Goal: Task Accomplishment & Management: Manage account settings

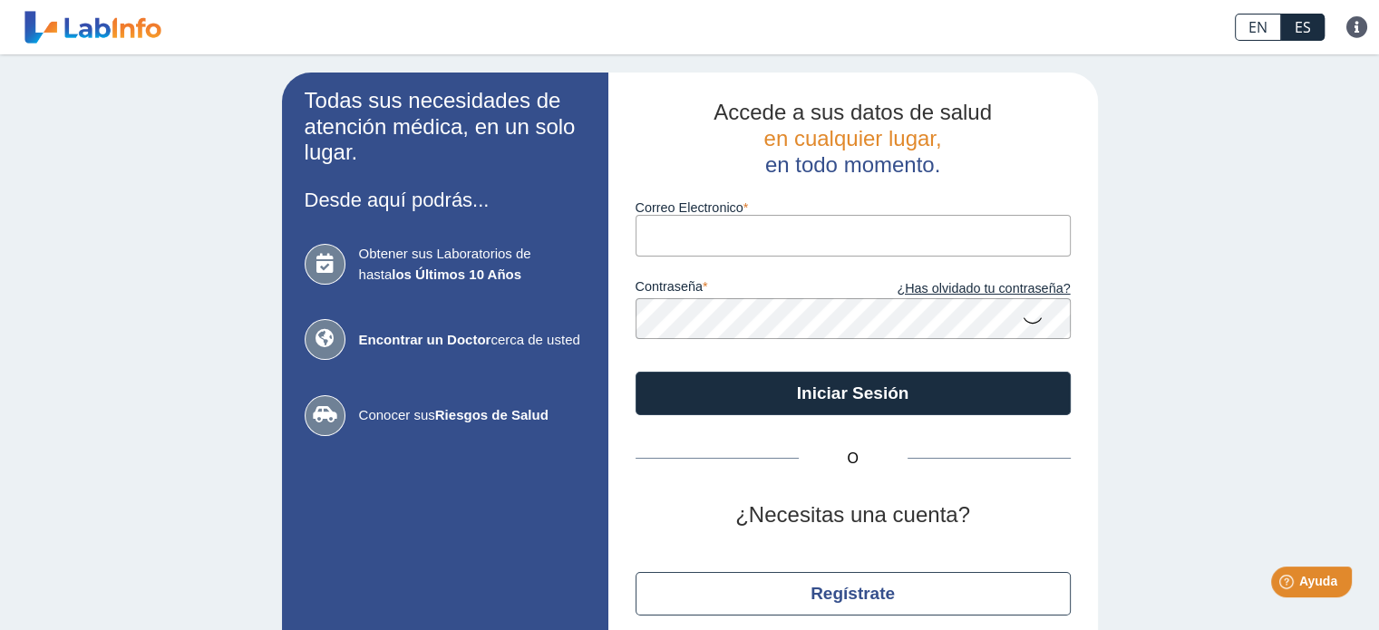
type input "[EMAIL_ADDRESS][DOMAIN_NAME]"
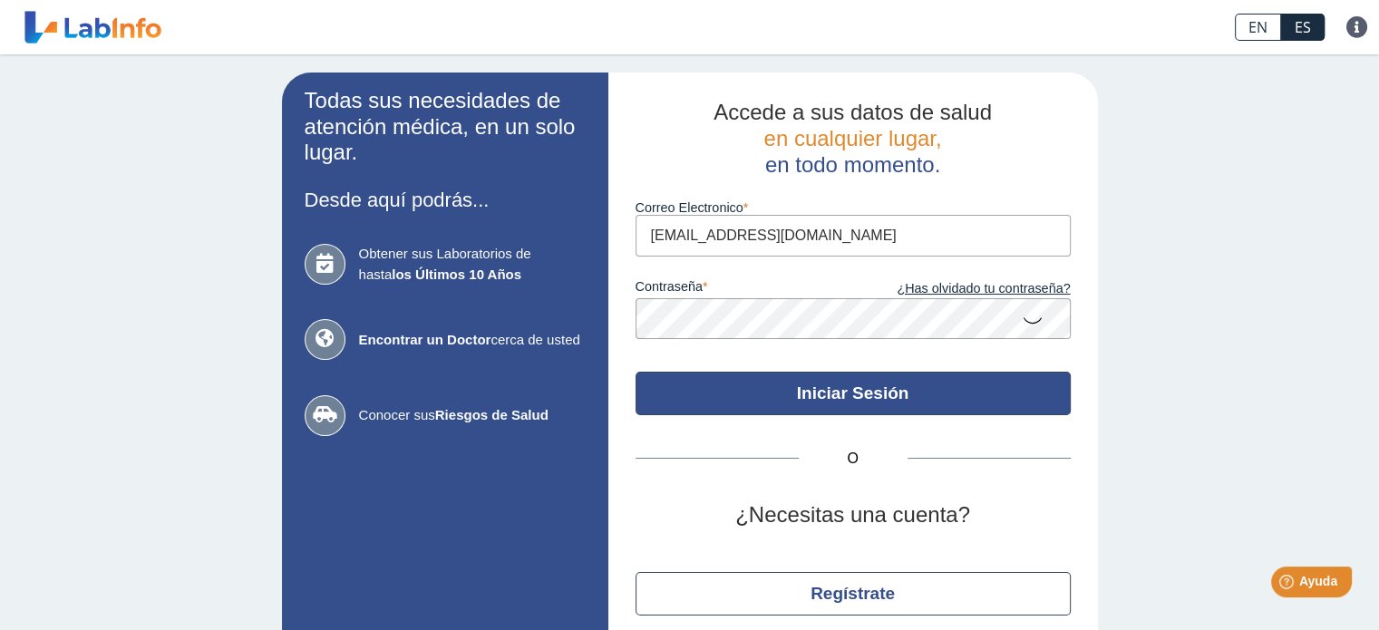
click at [837, 399] on button "Iniciar Sesión" at bounding box center [853, 394] width 435 height 44
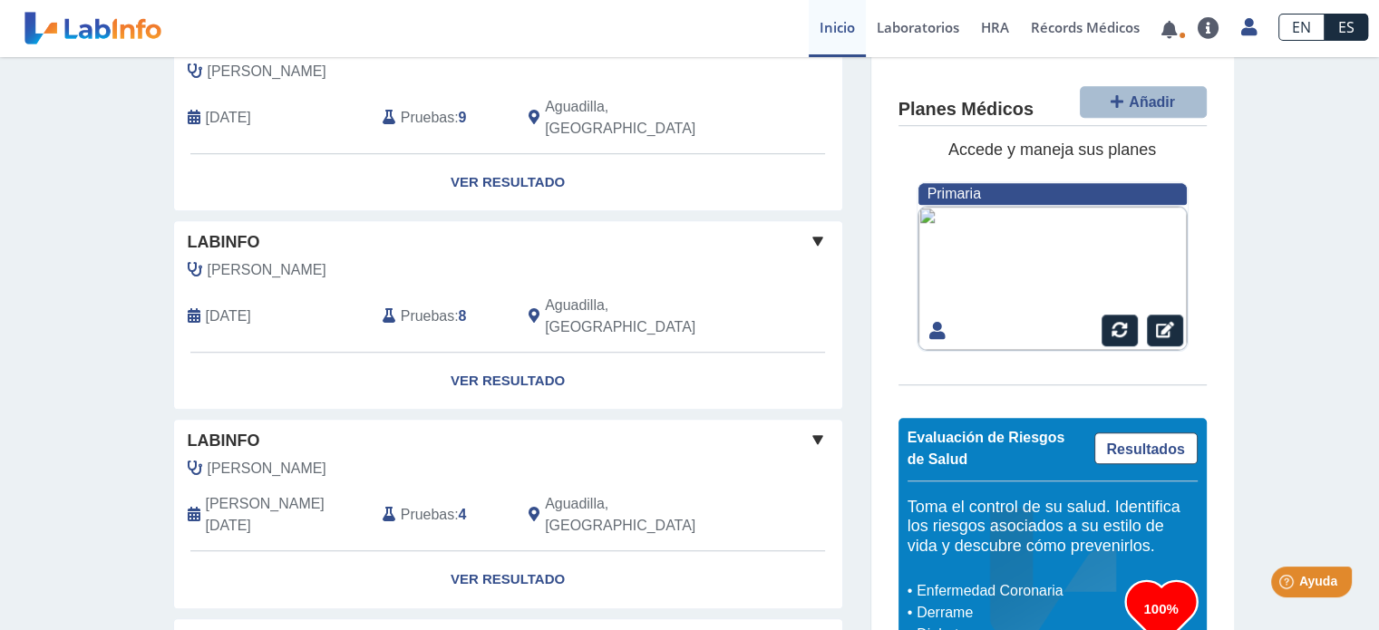
scroll to position [1437, 0]
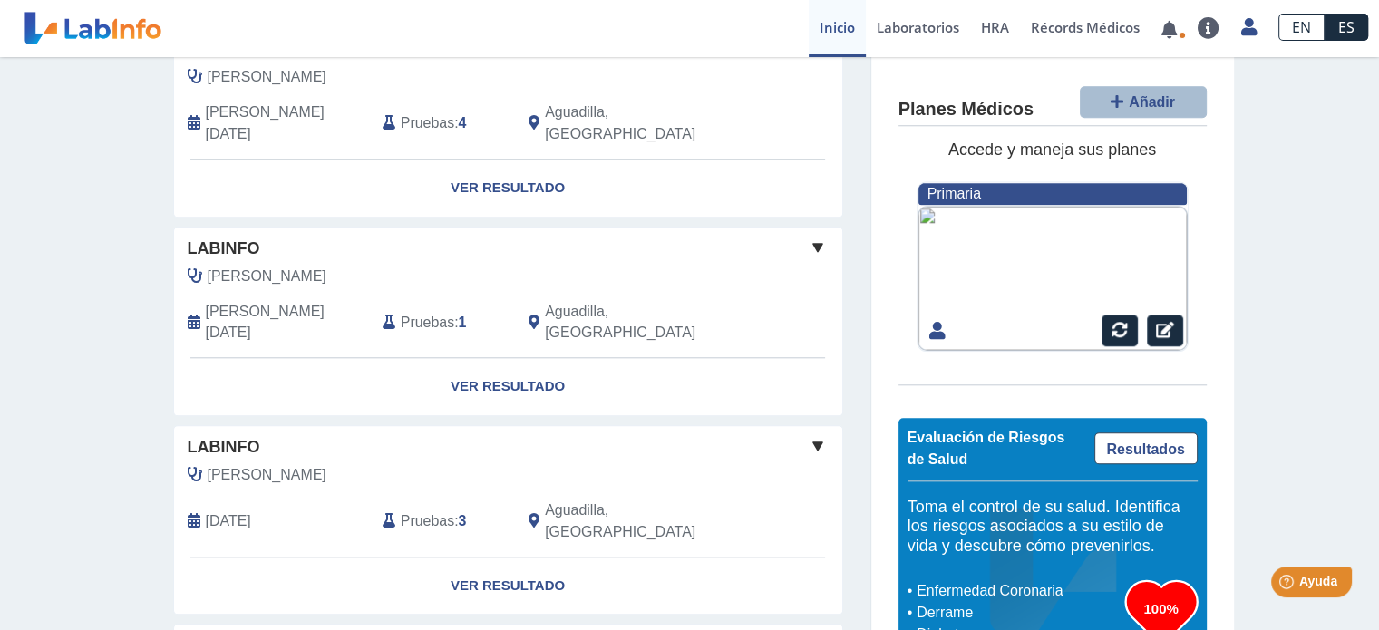
scroll to position [1647, 0]
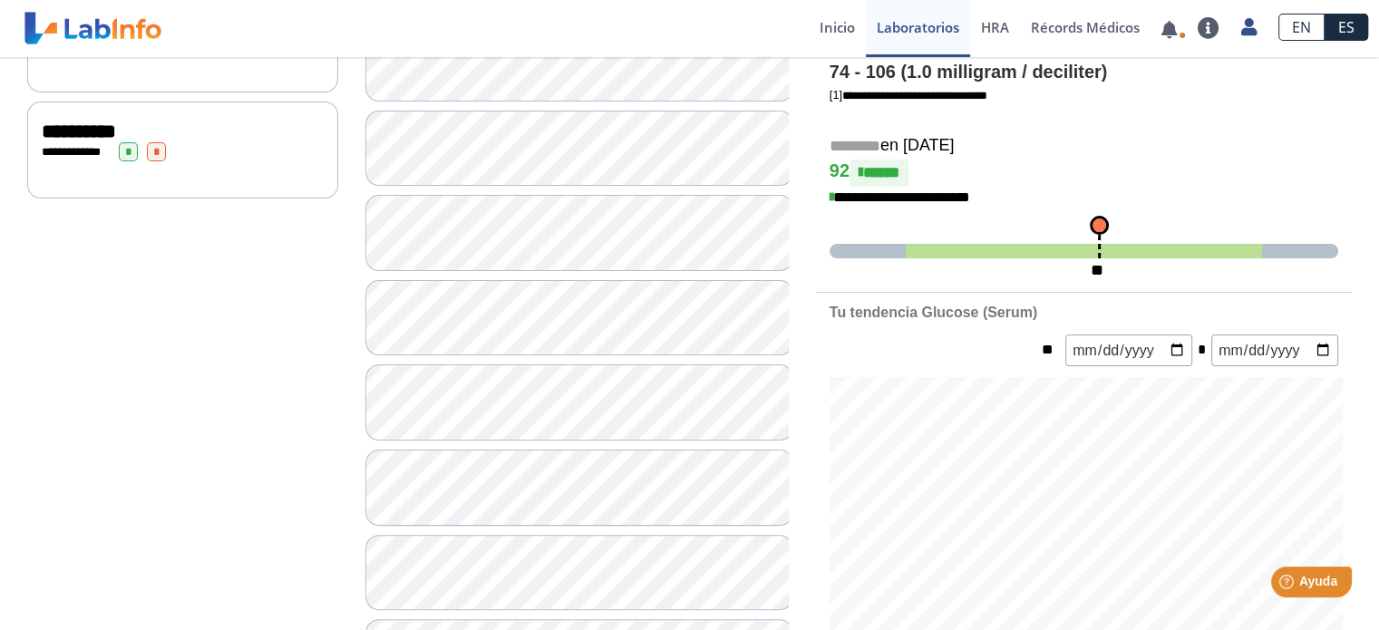
scroll to position [363, 0]
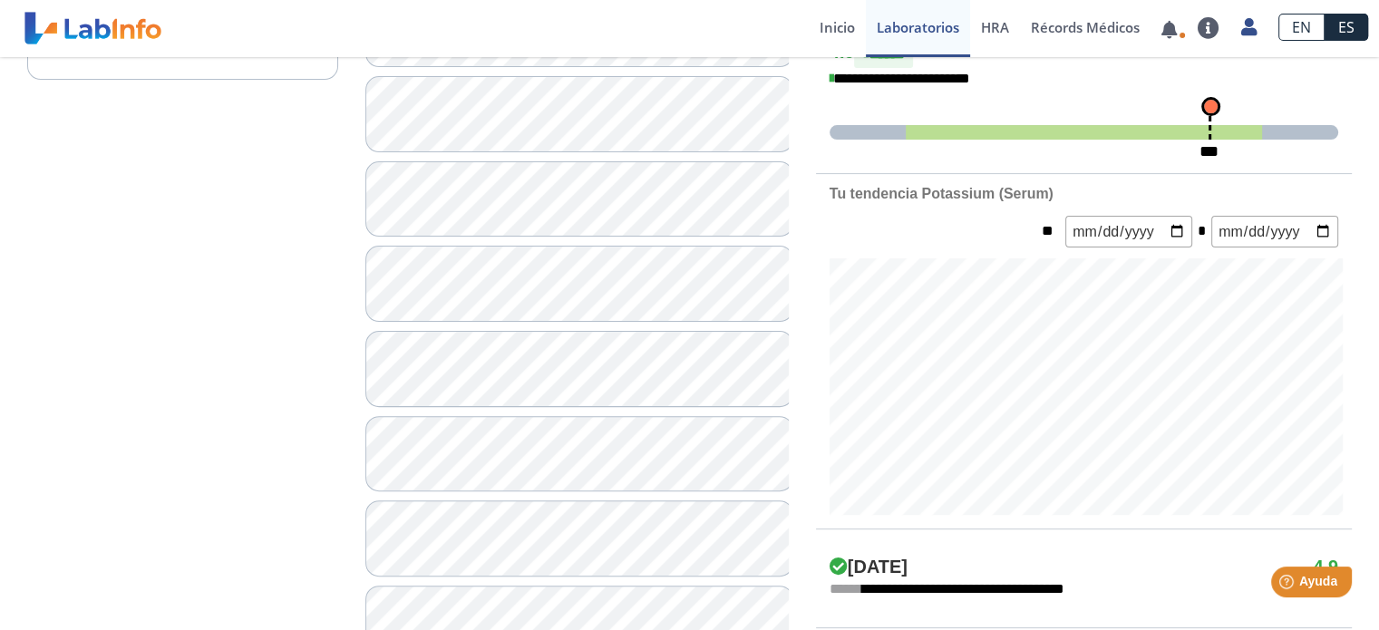
scroll to position [544, 0]
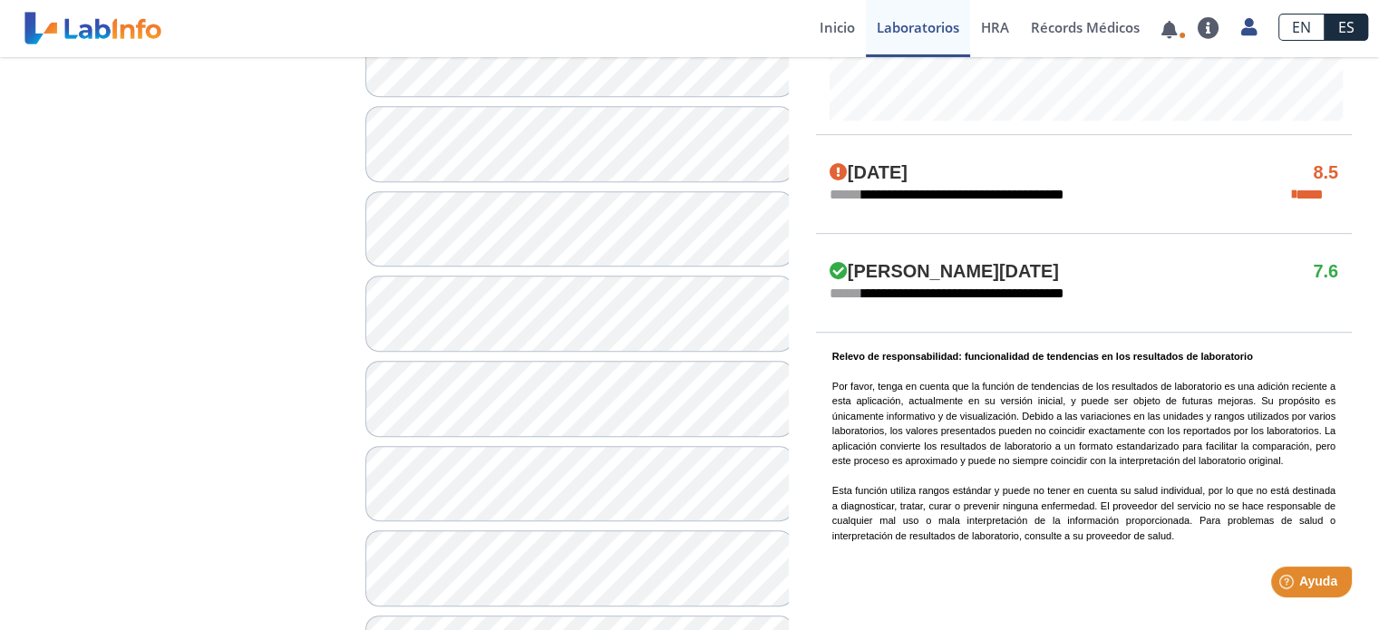
scroll to position [997, 0]
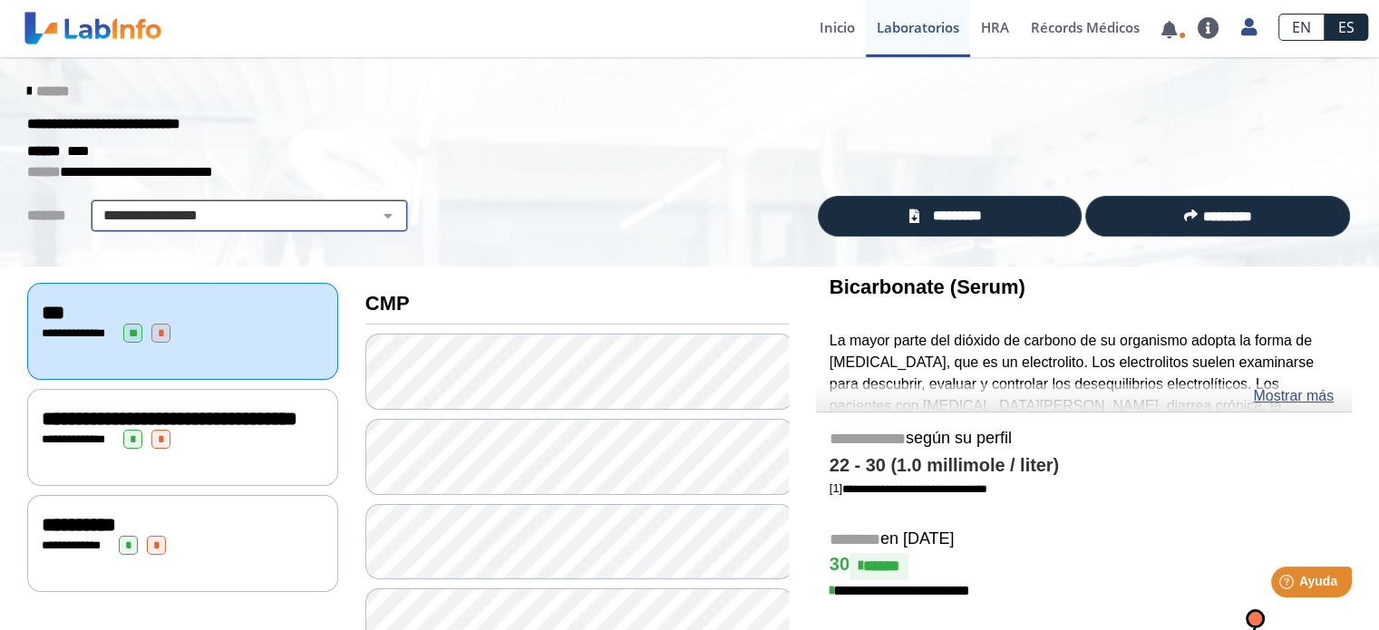
click at [371, 214] on select "**********" at bounding box center [249, 216] width 306 height 22
select select "***"
click at [96, 205] on select "**********" at bounding box center [249, 216] width 306 height 22
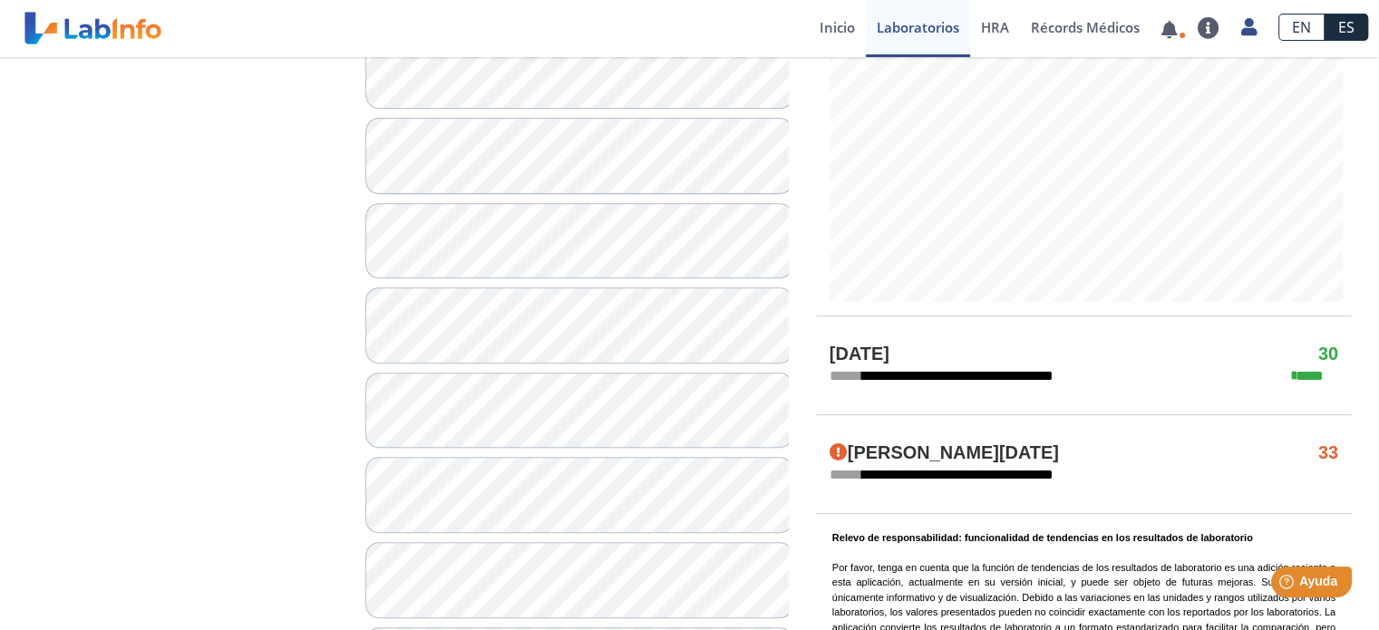
scroll to position [1258, 0]
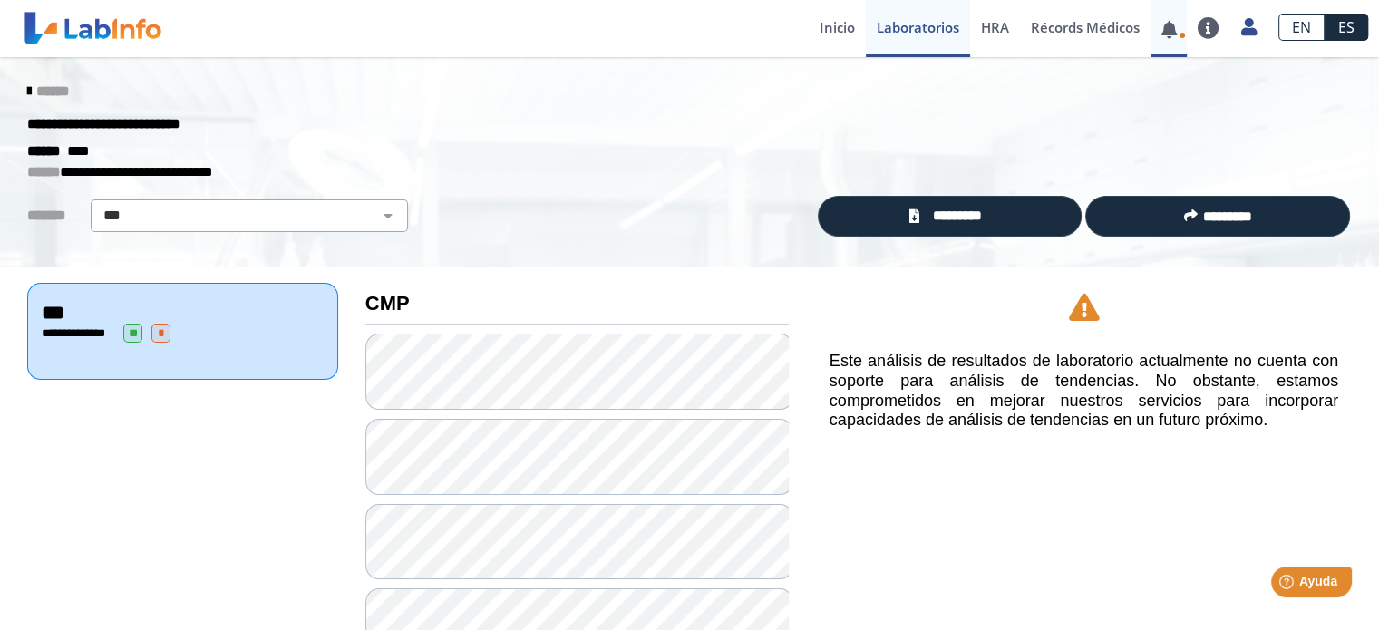
click at [1168, 28] on link at bounding box center [1169, 30] width 37 height 14
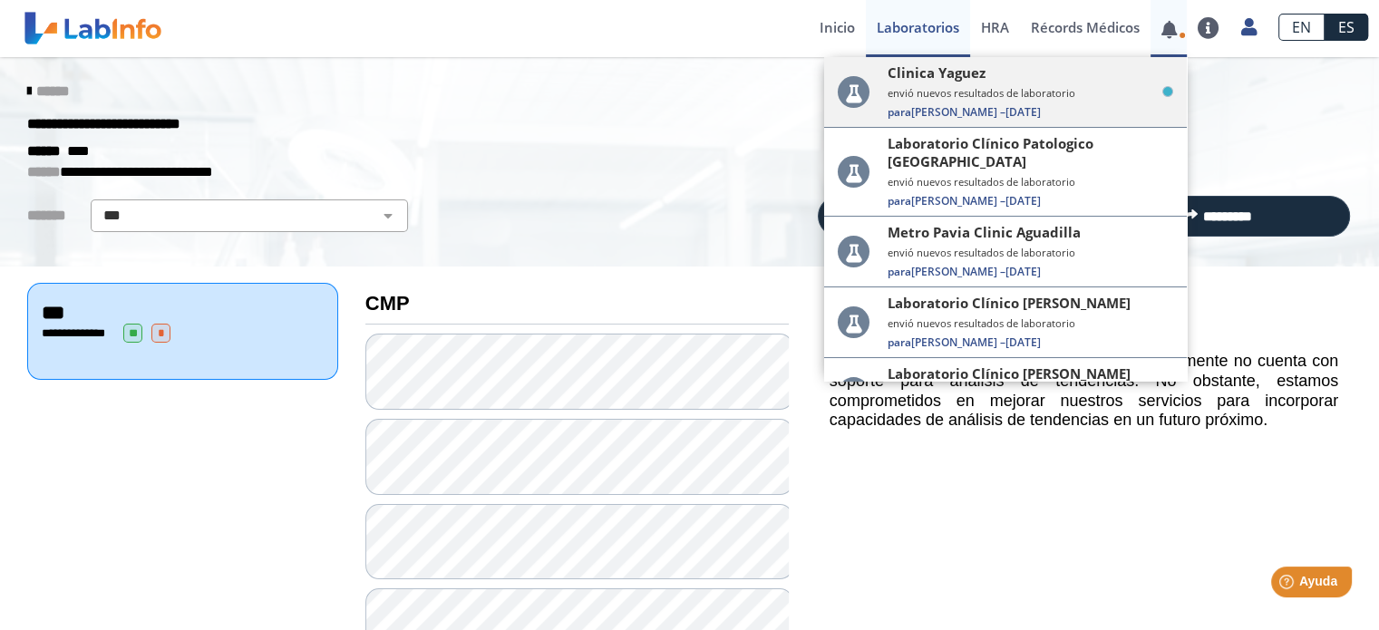
click at [1081, 95] on small "envió nuevos resultados de laboratorio" at bounding box center [1031, 93] width 286 height 14
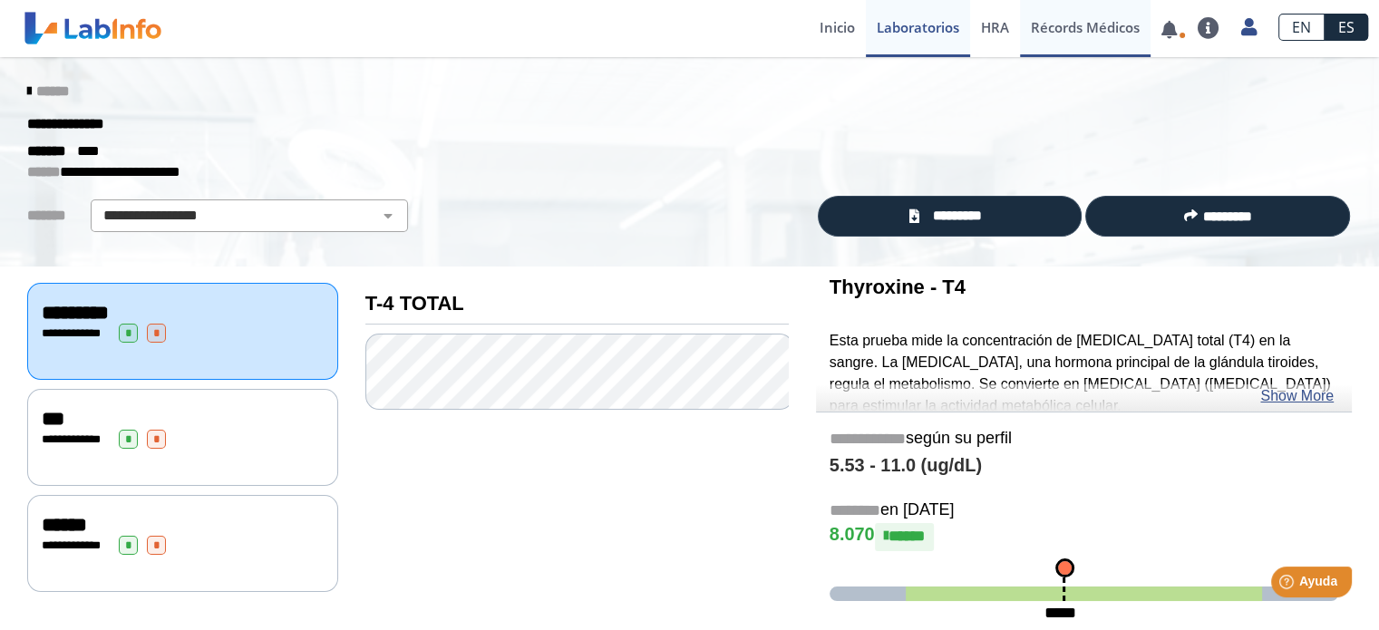
click at [1095, 29] on link "Récords Médicos" at bounding box center [1085, 28] width 131 height 57
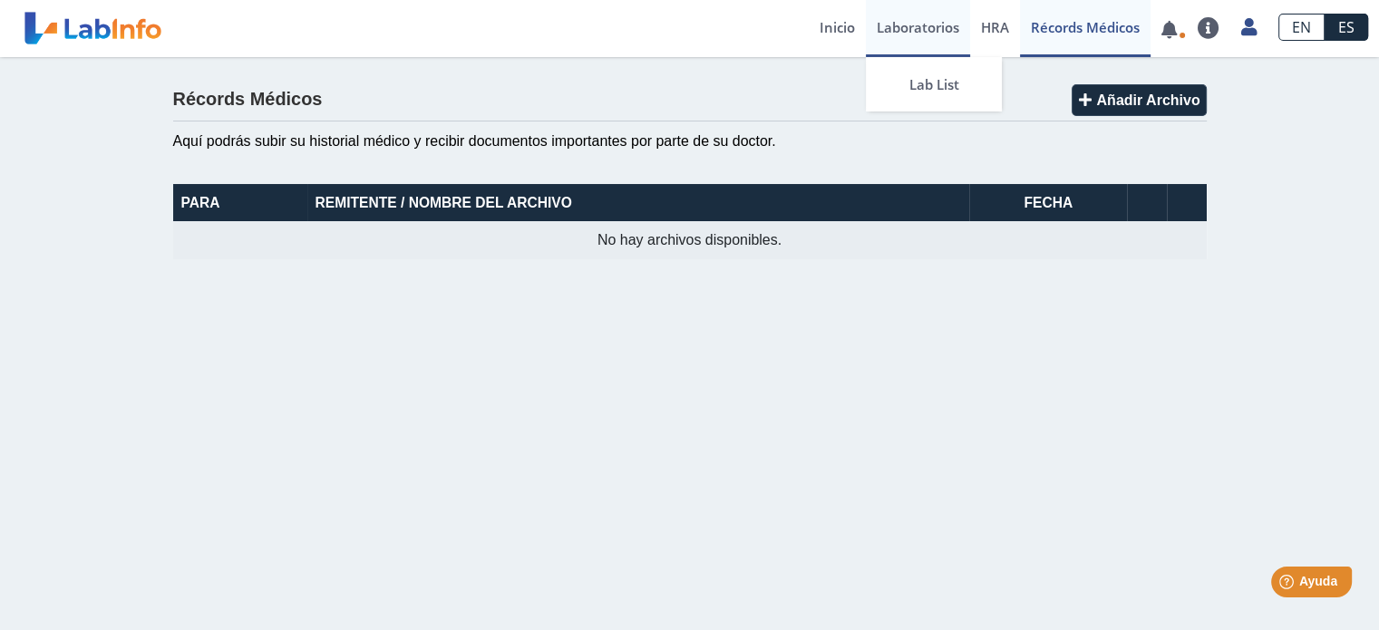
click at [903, 30] on link "Laboratorios" at bounding box center [918, 28] width 104 height 57
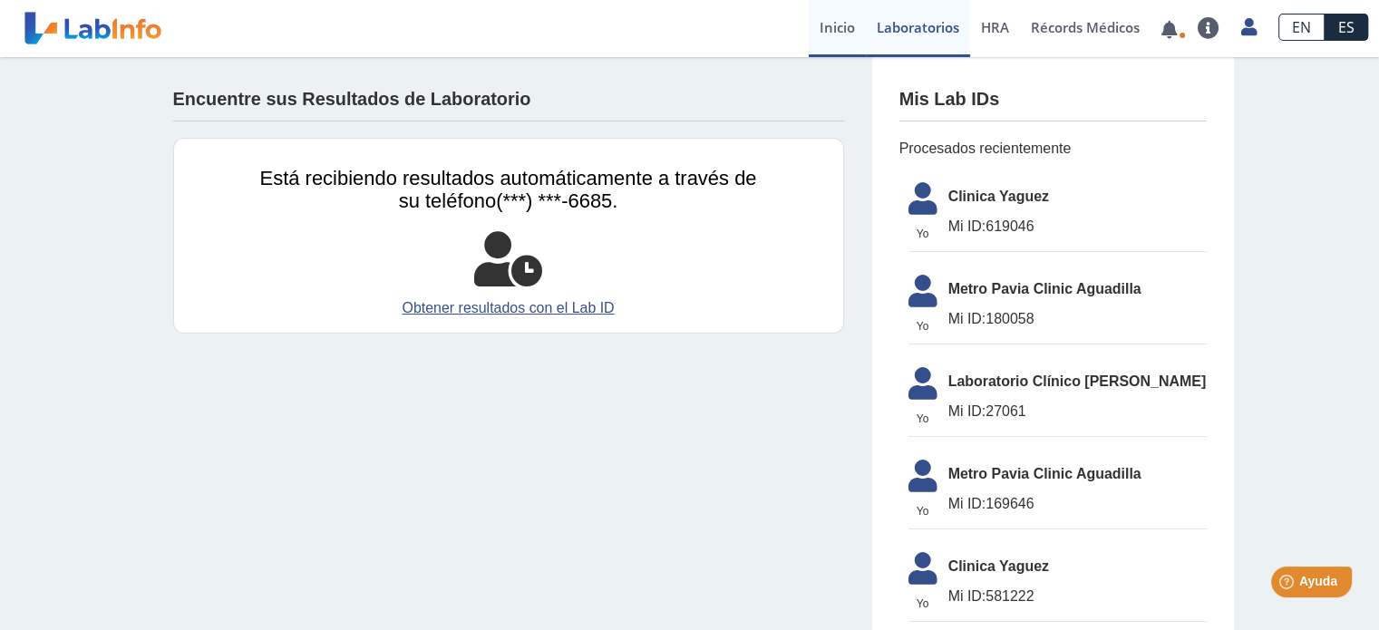
click at [826, 34] on link "Inicio" at bounding box center [837, 28] width 57 height 57
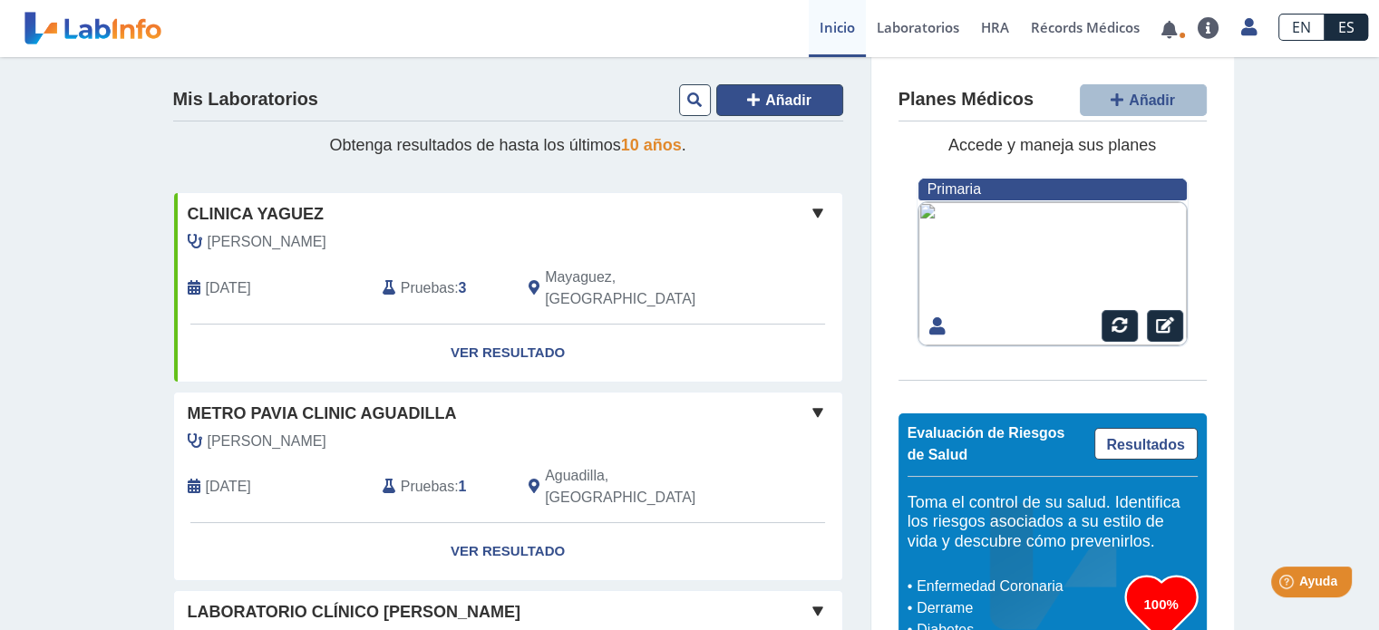
click at [748, 101] on icon at bounding box center [753, 99] width 13 height 15
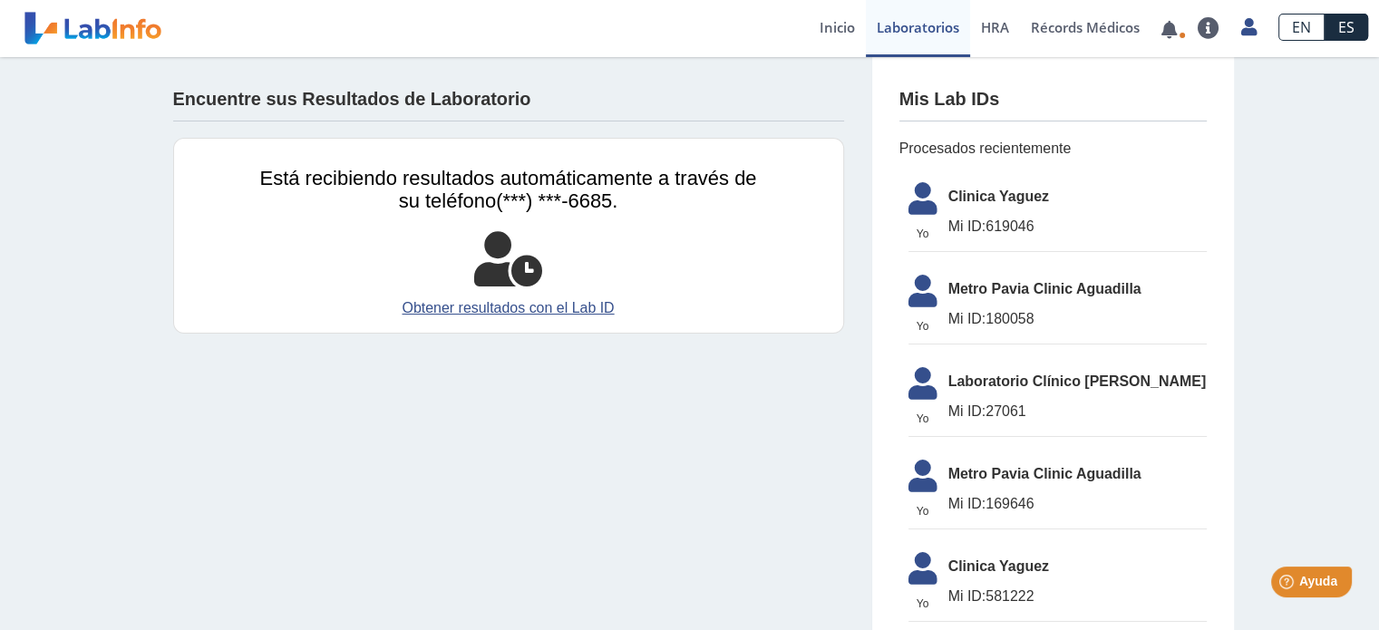
drag, startPoint x: 481, startPoint y: 6, endPoint x: 243, endPoint y: 427, distance: 483.6
click at [987, 26] on span "HRA" at bounding box center [995, 27] width 28 height 18
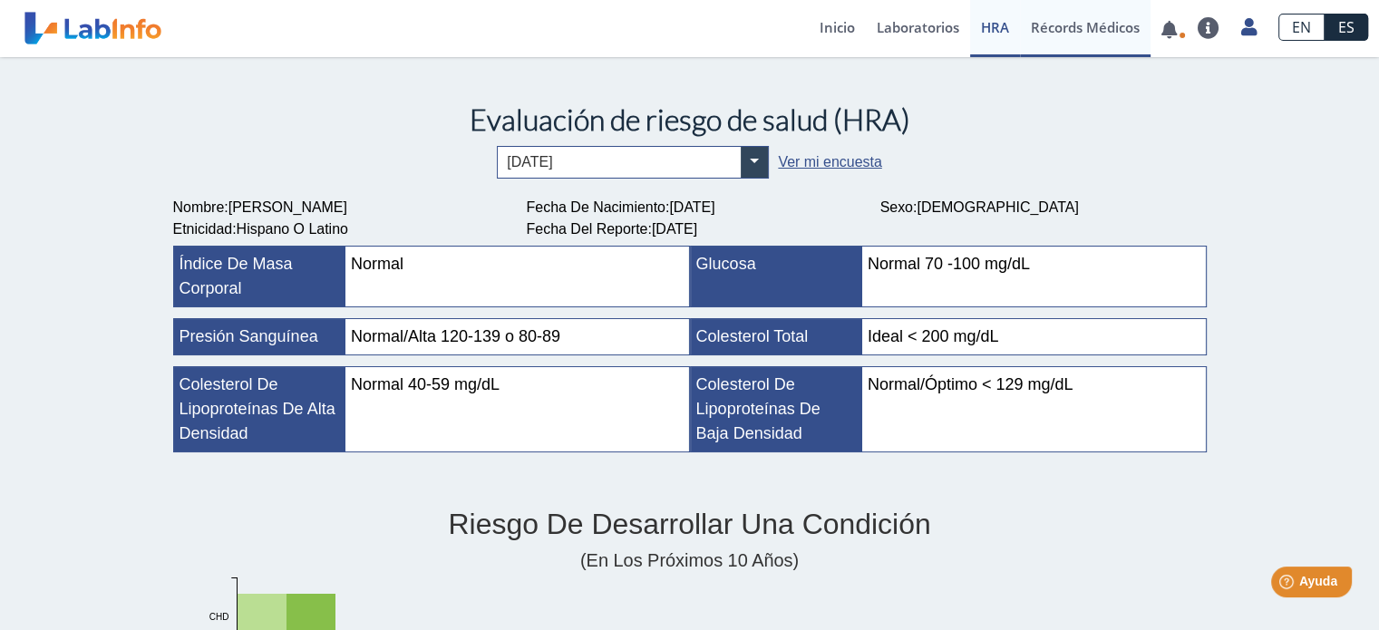
click at [1098, 28] on link "Récords Médicos" at bounding box center [1085, 28] width 131 height 57
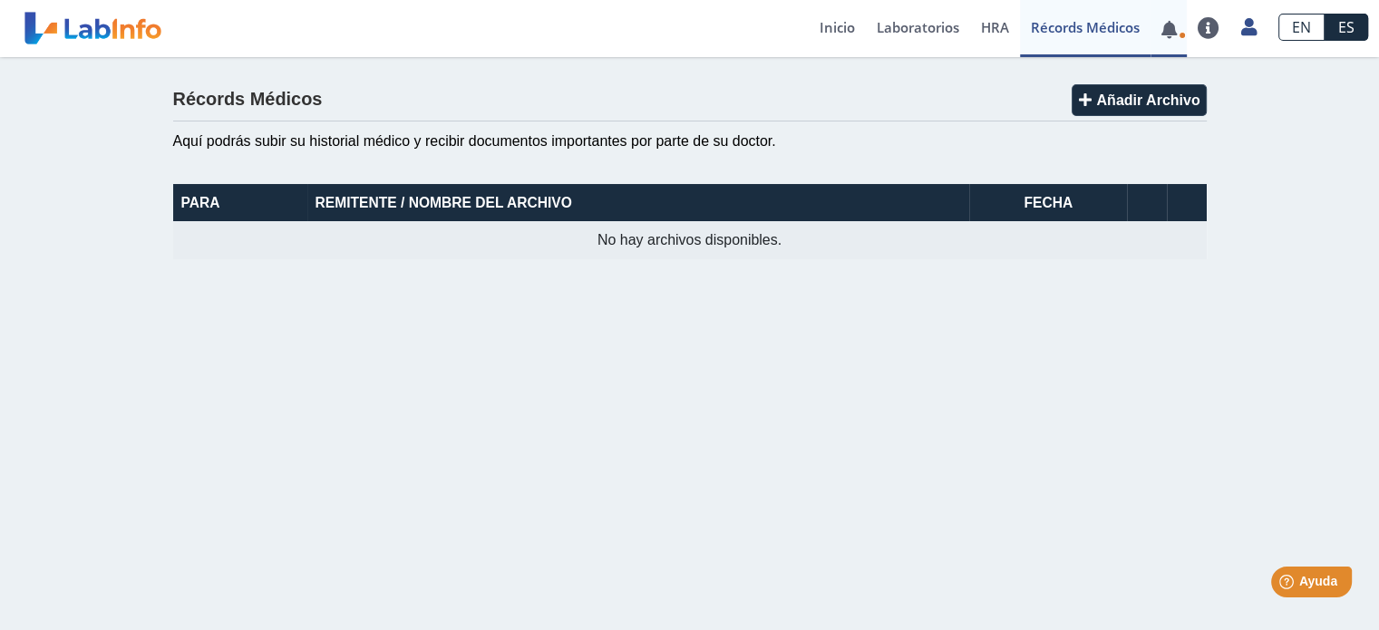
click at [1173, 34] on link at bounding box center [1169, 30] width 37 height 14
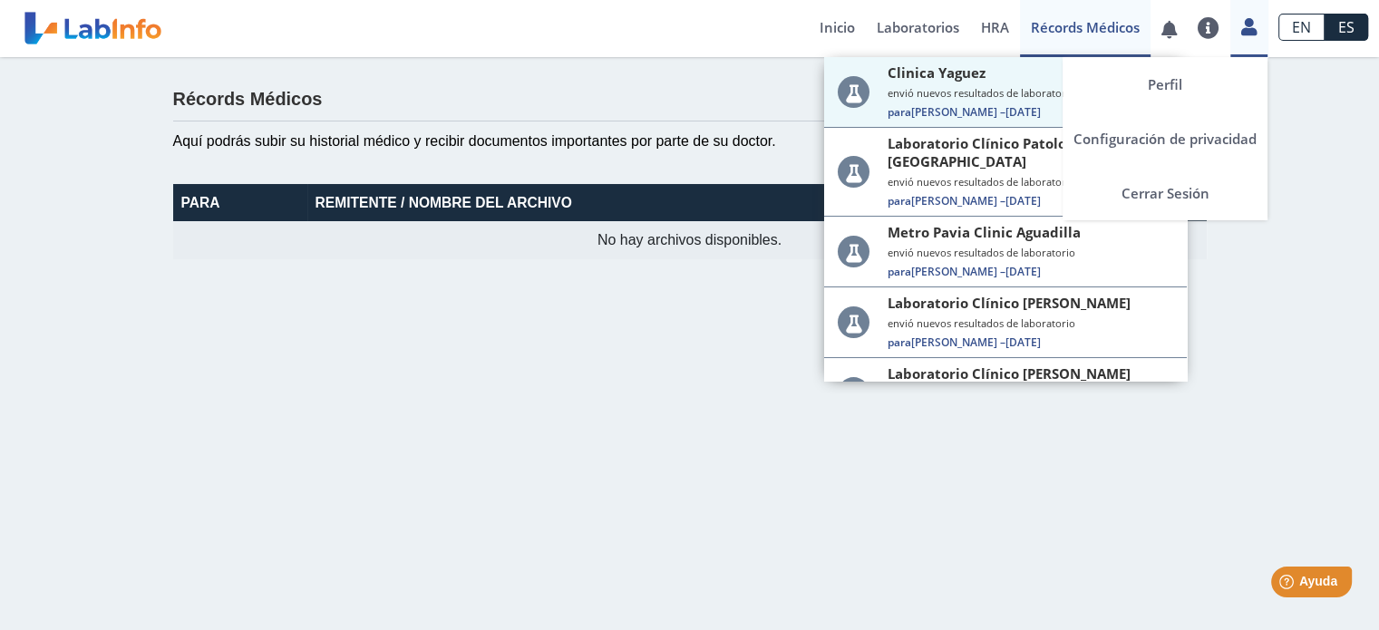
click at [1249, 32] on icon at bounding box center [1248, 27] width 15 height 14
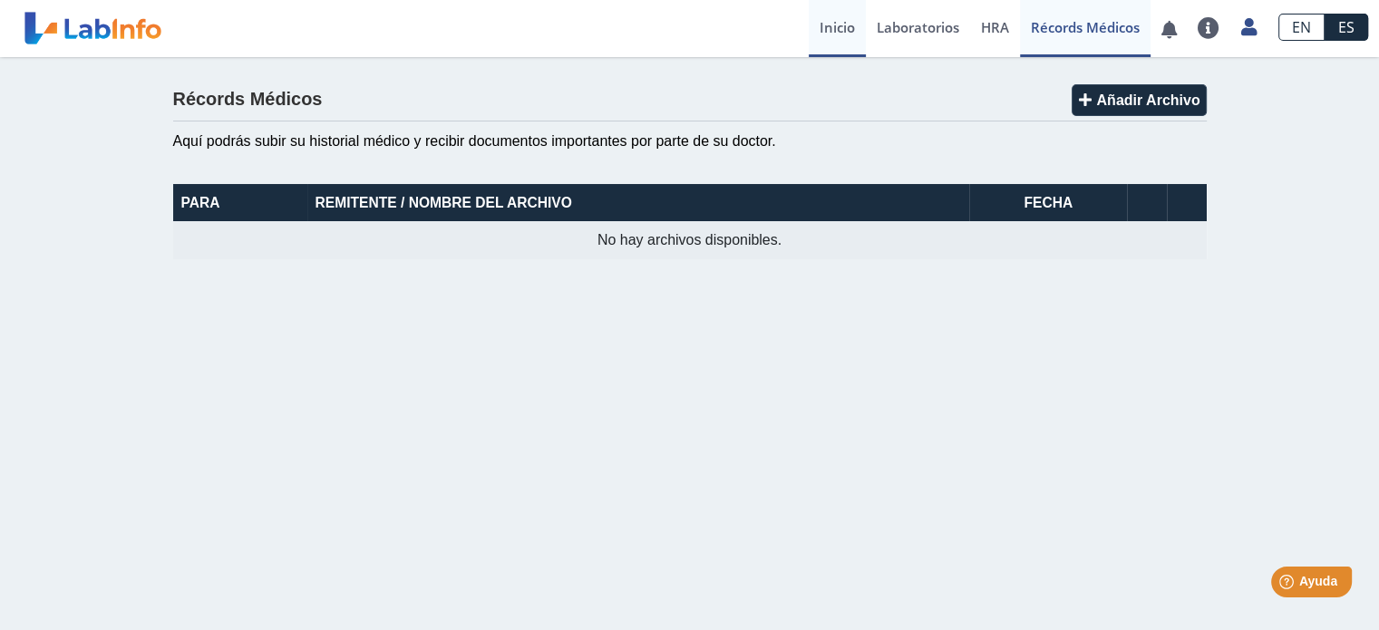
click at [836, 28] on link "Inicio" at bounding box center [837, 28] width 57 height 57
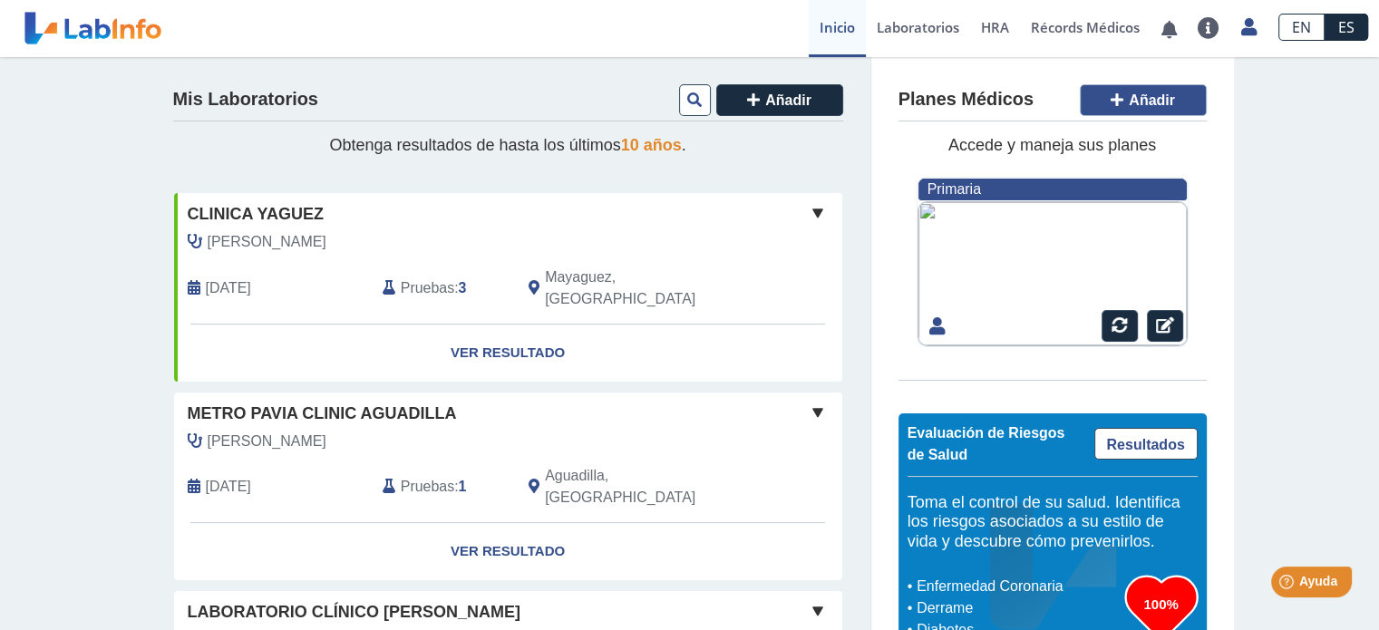
click at [1112, 103] on icon at bounding box center [1117, 99] width 13 height 15
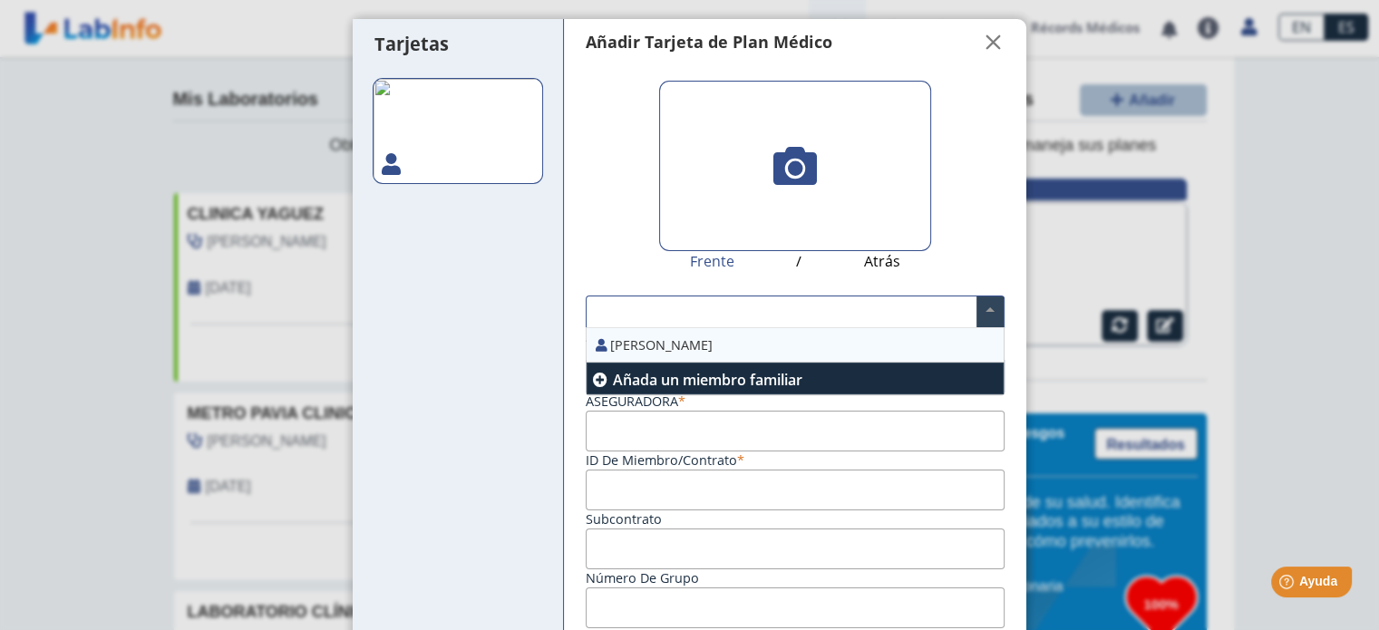
click at [977, 316] on span at bounding box center [990, 311] width 27 height 31
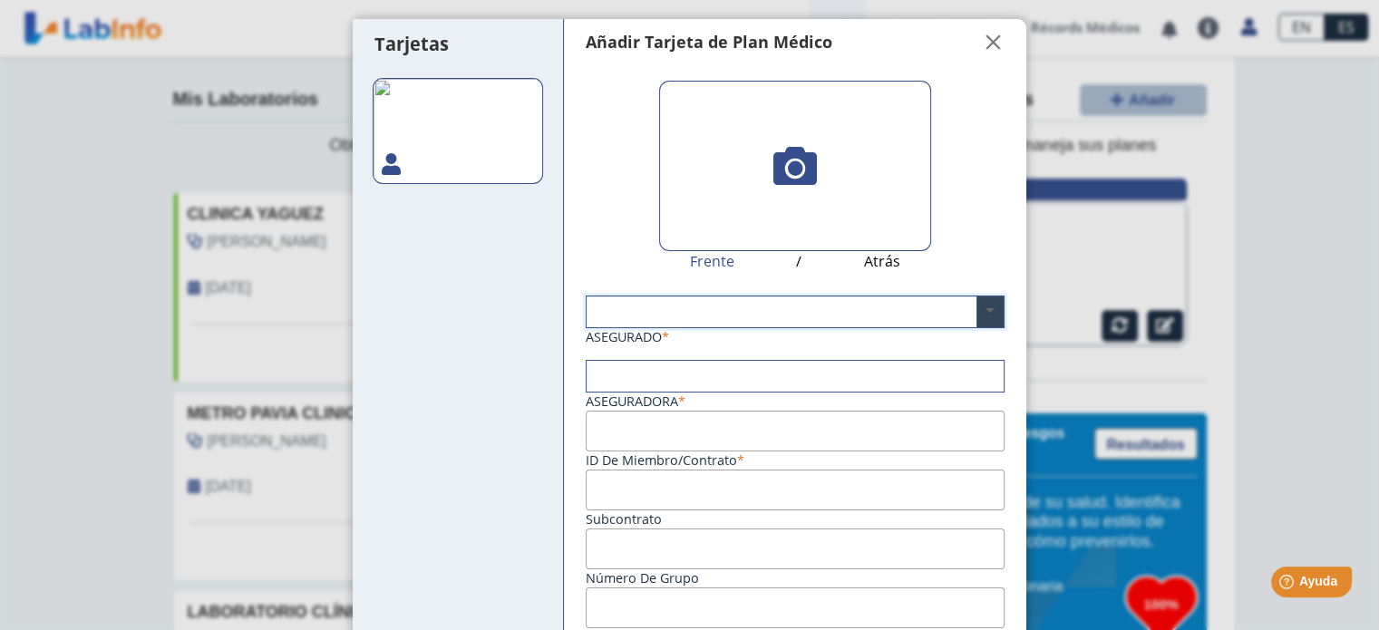
click at [977, 316] on span at bounding box center [990, 311] width 27 height 31
click at [472, 121] on img at bounding box center [458, 131] width 170 height 106
type input "FM1067583-01"
type input "[DATE]"
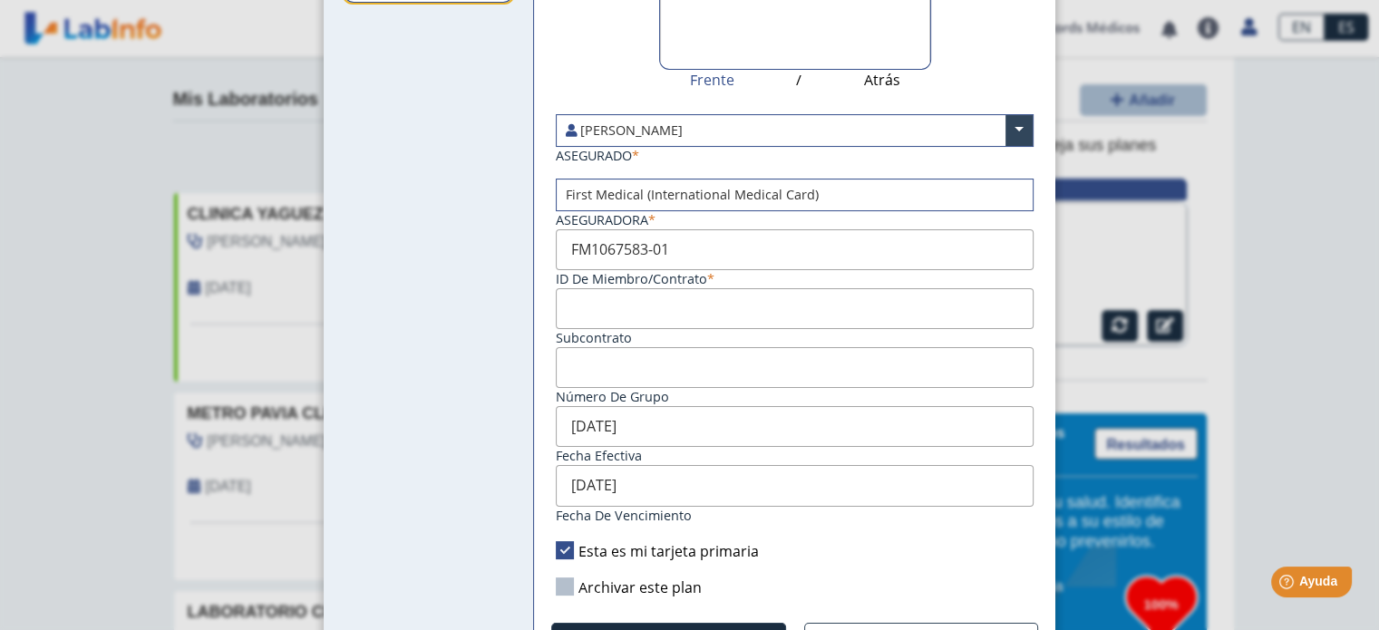
scroll to position [228, 0]
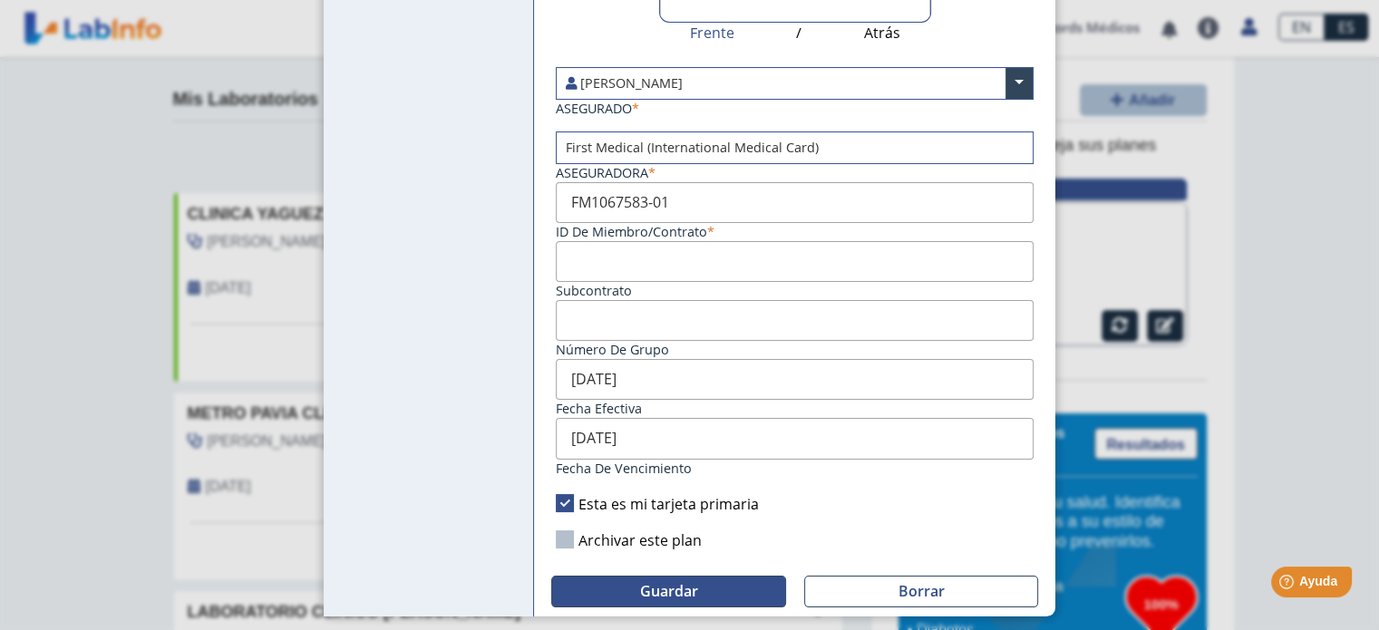
click at [681, 583] on span "Guardar" at bounding box center [669, 591] width 58 height 20
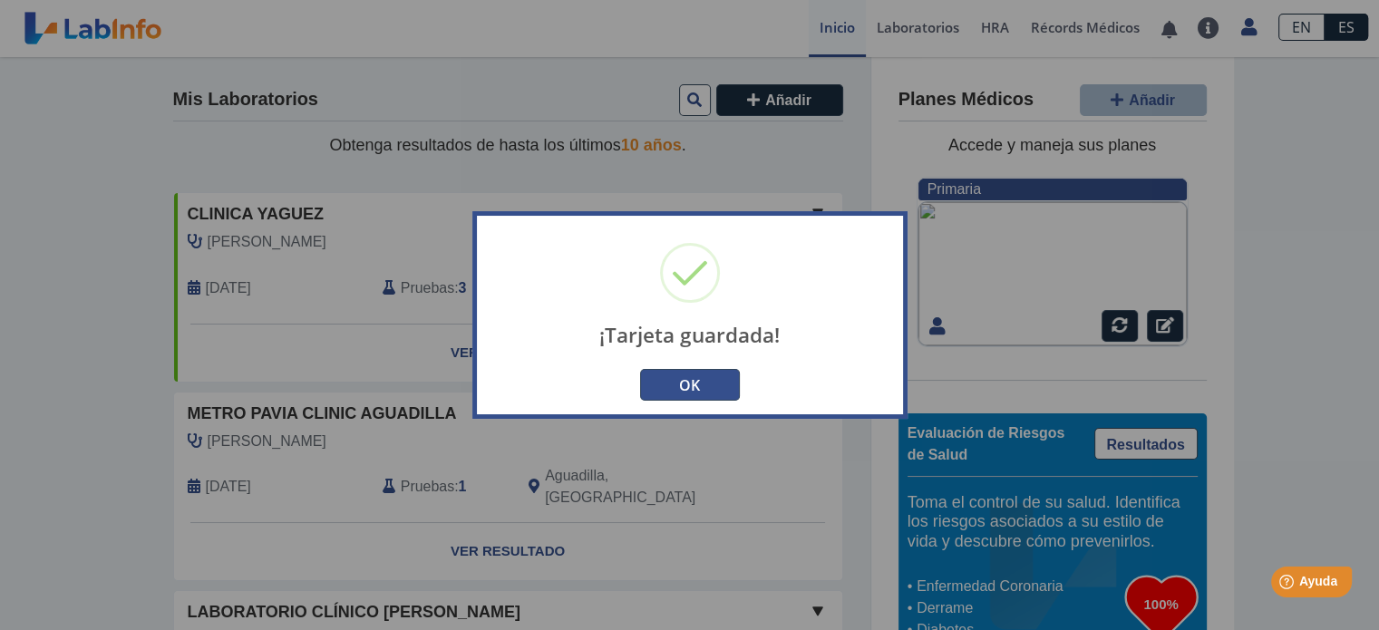
click at [685, 377] on button "OK" at bounding box center [690, 385] width 100 height 32
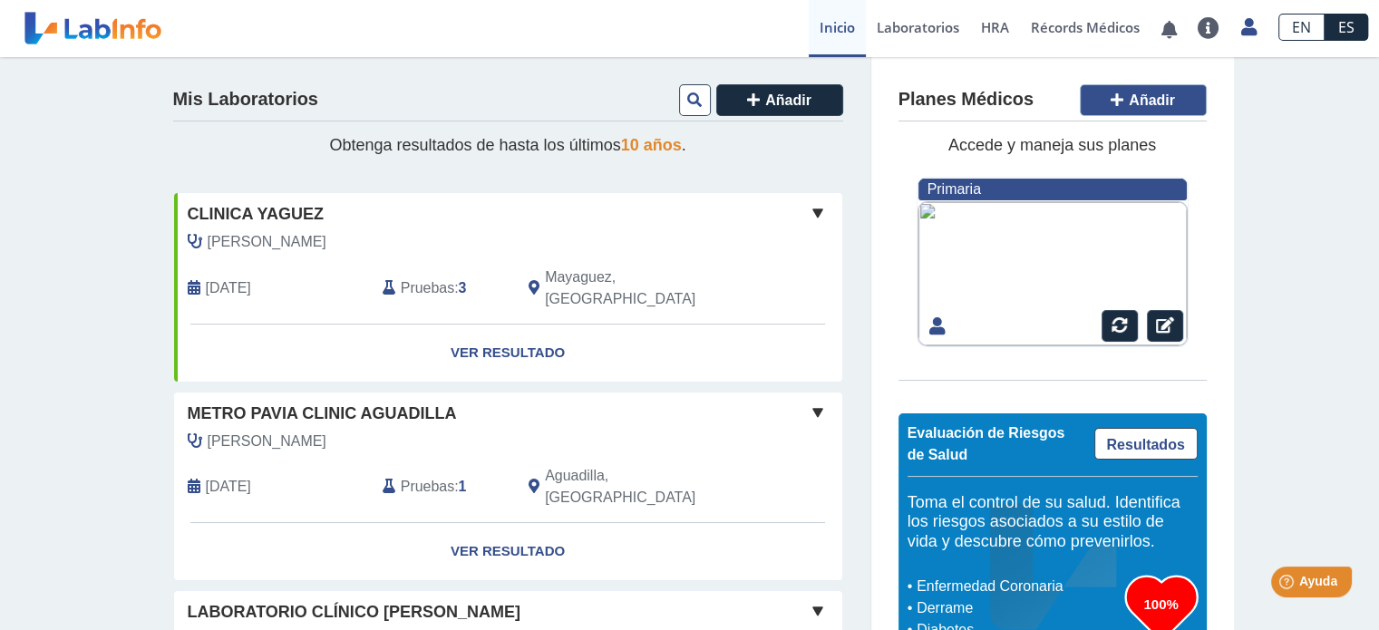
click at [1120, 100] on button "Añadir" at bounding box center [1143, 100] width 127 height 32
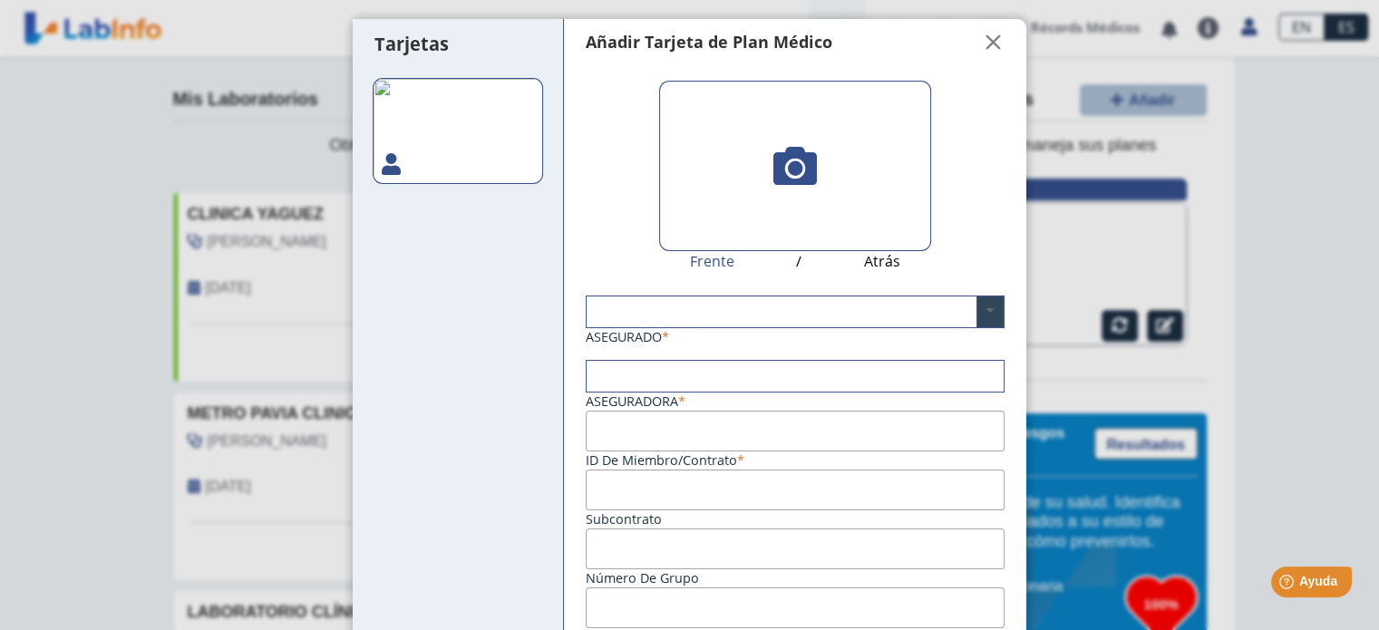
click at [977, 311] on span at bounding box center [990, 311] width 27 height 31
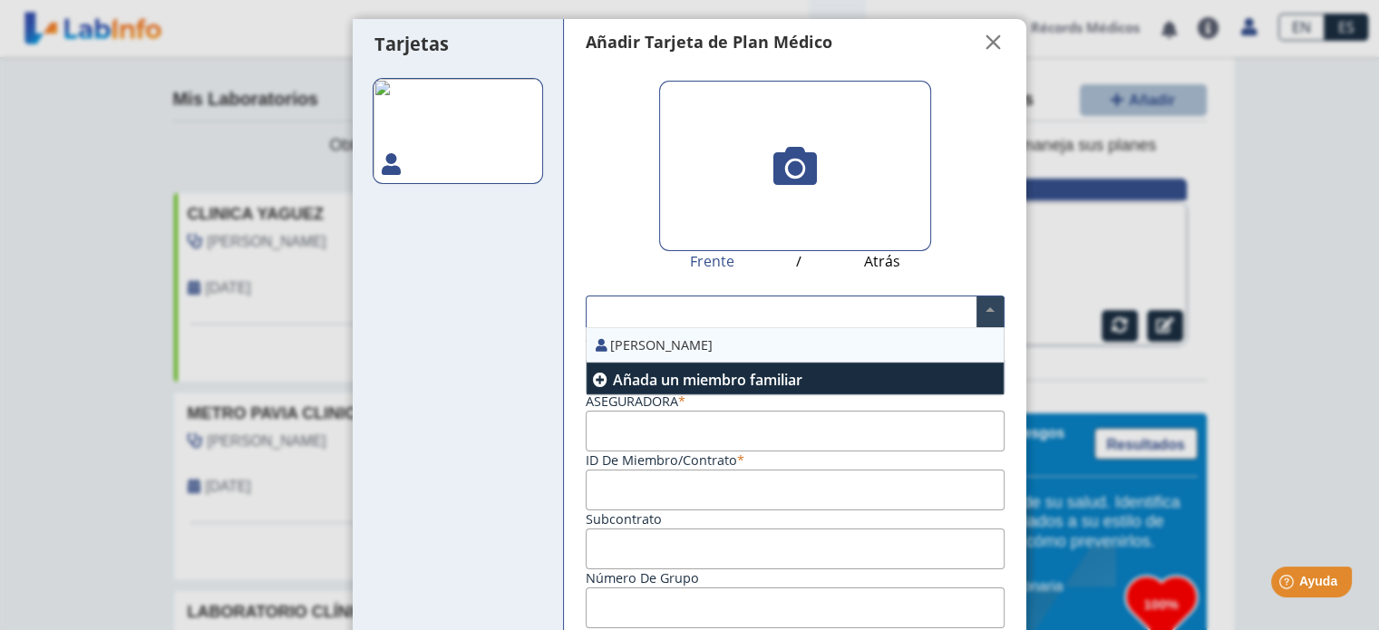
click at [685, 341] on div "[PERSON_NAME]" at bounding box center [795, 345] width 417 height 34
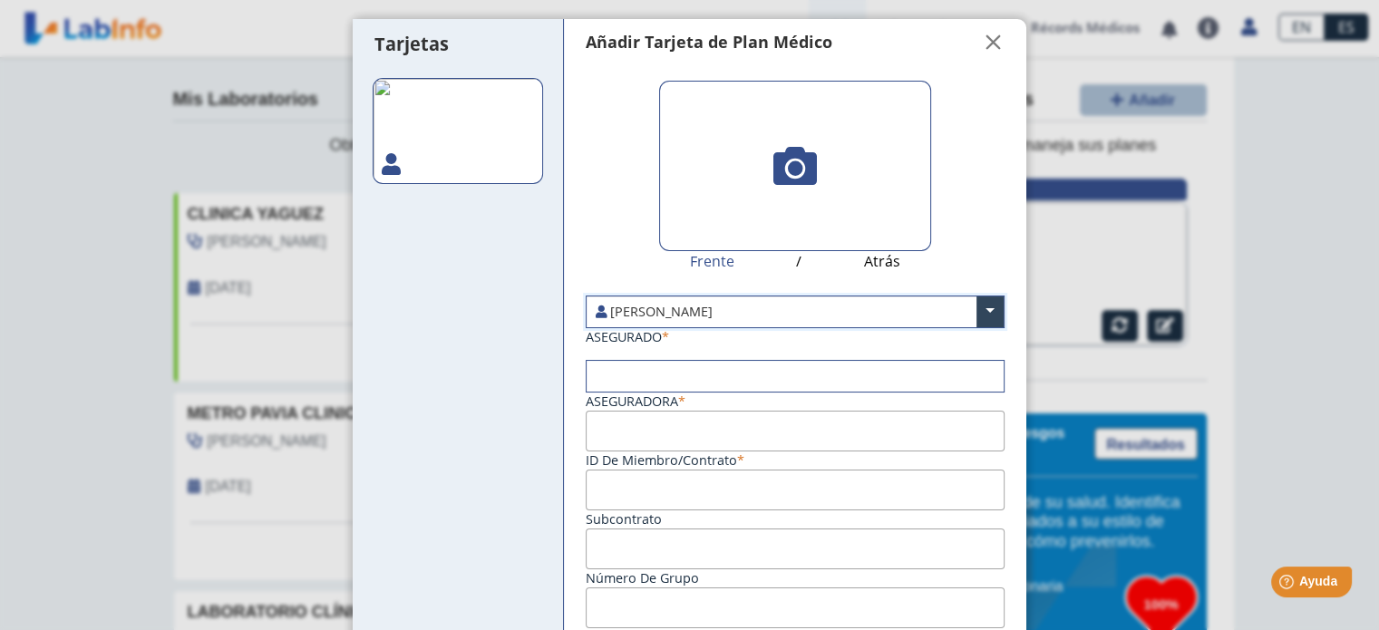
click at [620, 374] on input "text" at bounding box center [795, 376] width 417 height 31
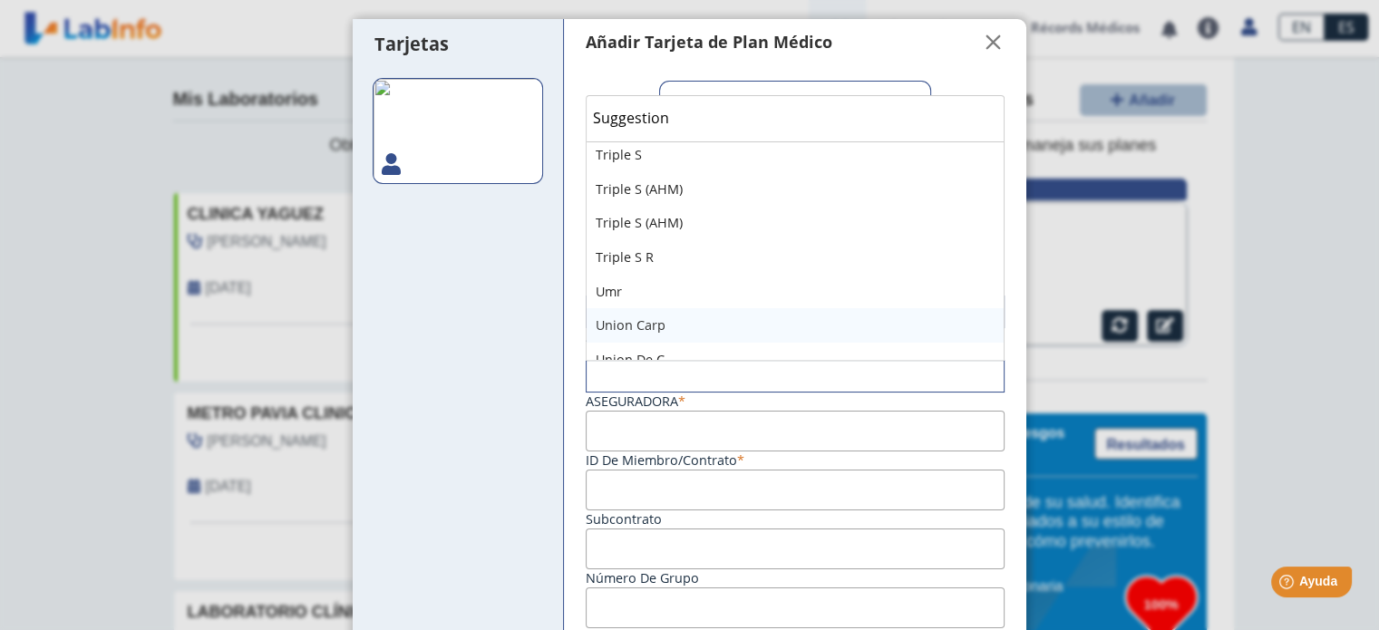
scroll to position [4987, 0]
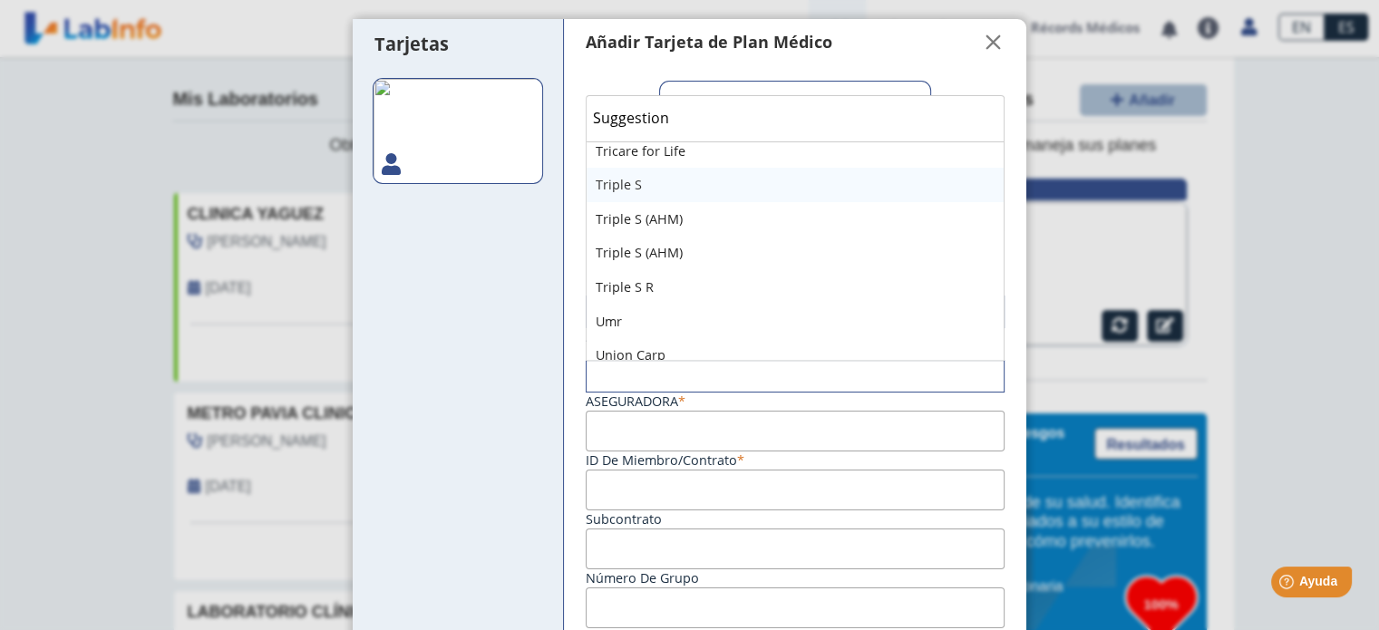
click at [615, 180] on div "Triple S" at bounding box center [795, 185] width 417 height 34
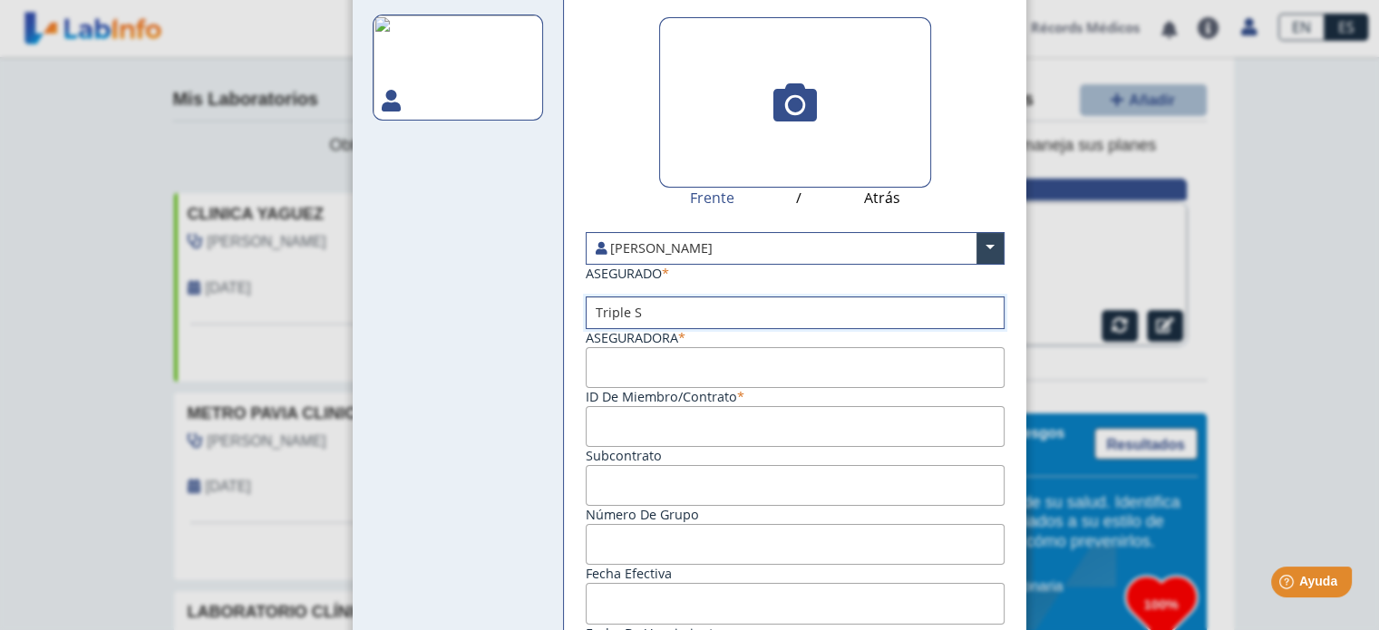
scroll to position [91, 0]
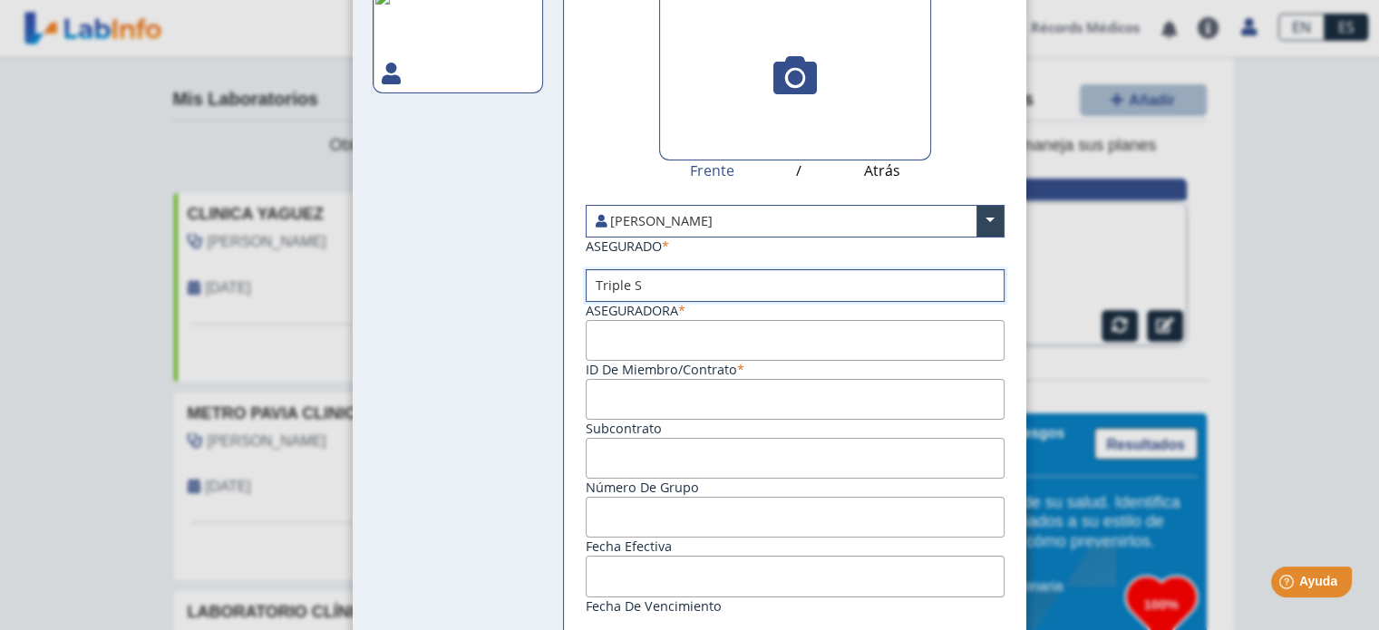
click at [625, 340] on input "ID de Miembro/Contrato" at bounding box center [795, 340] width 419 height 41
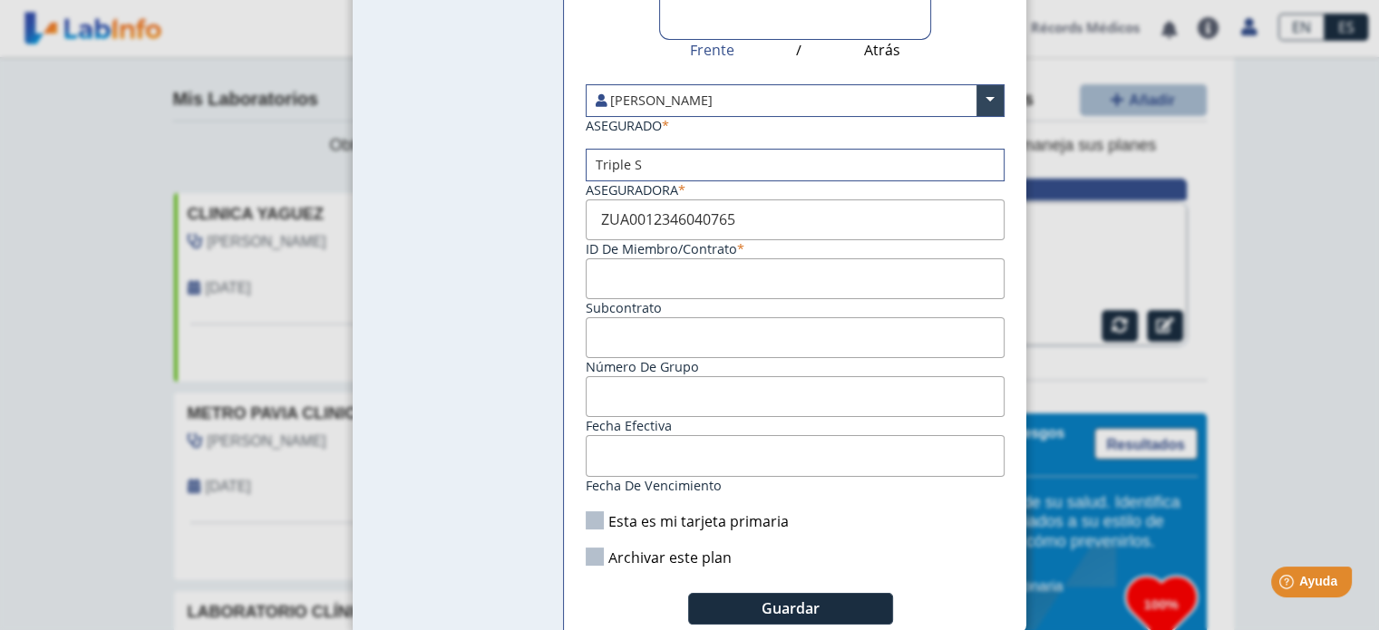
scroll to position [228, 0]
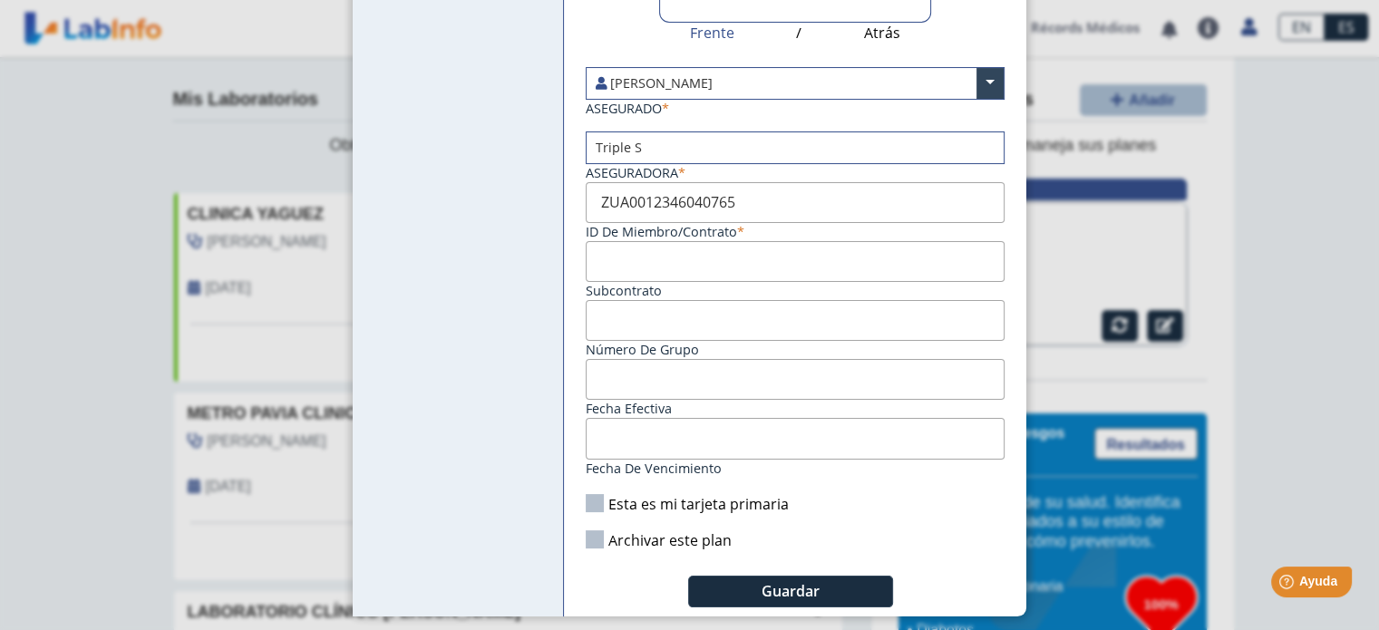
type input "ZUA0012346040765"
click at [649, 384] on input "Fecha efectiva" at bounding box center [795, 379] width 419 height 41
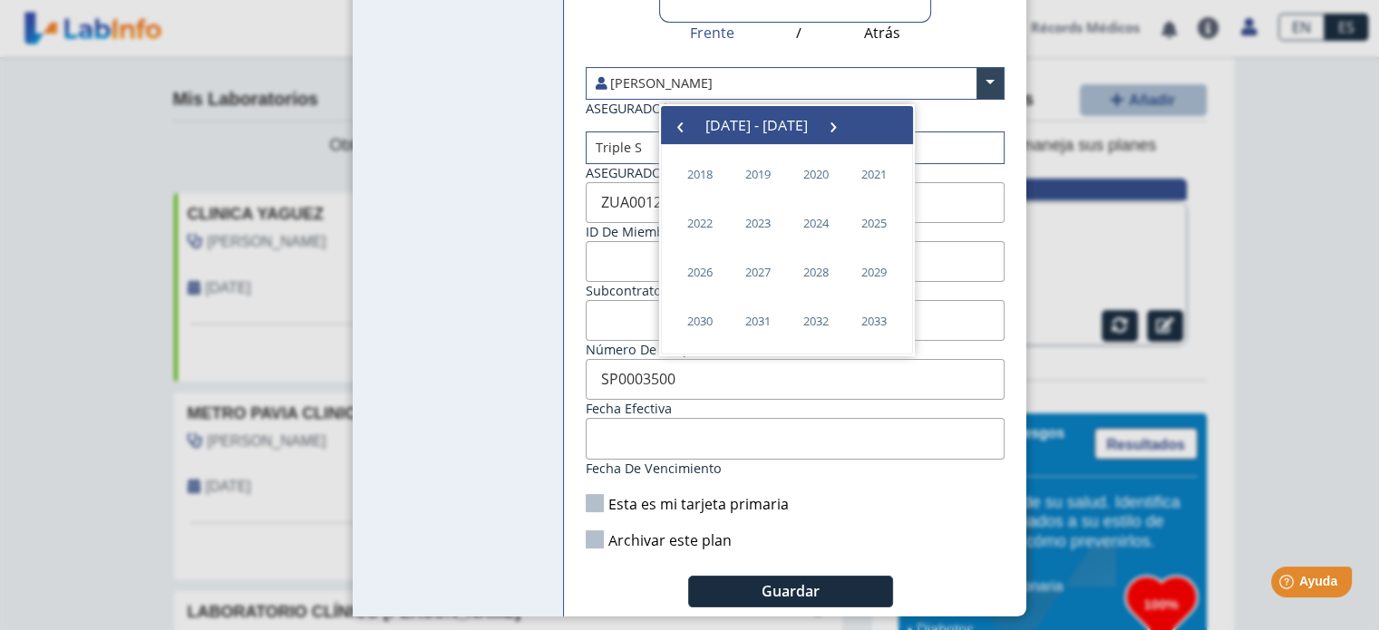
type input "Invalid date"
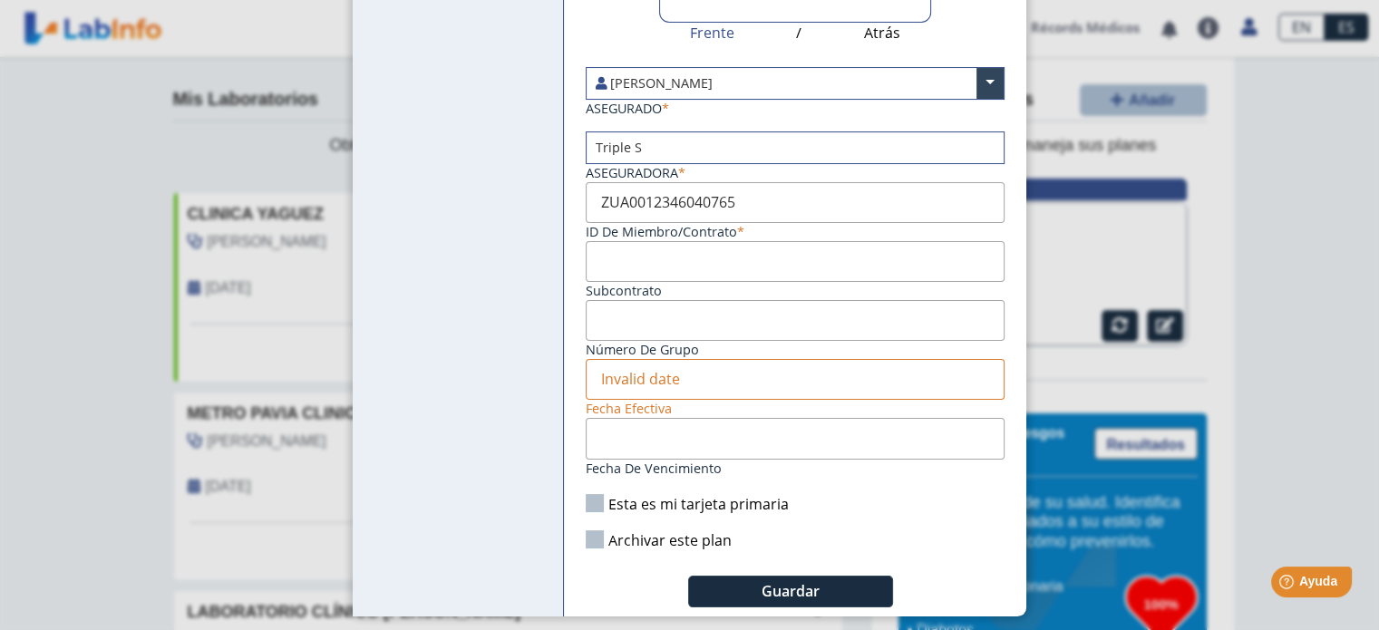
click at [657, 435] on input "Fecha de vencimiento" at bounding box center [795, 438] width 419 height 41
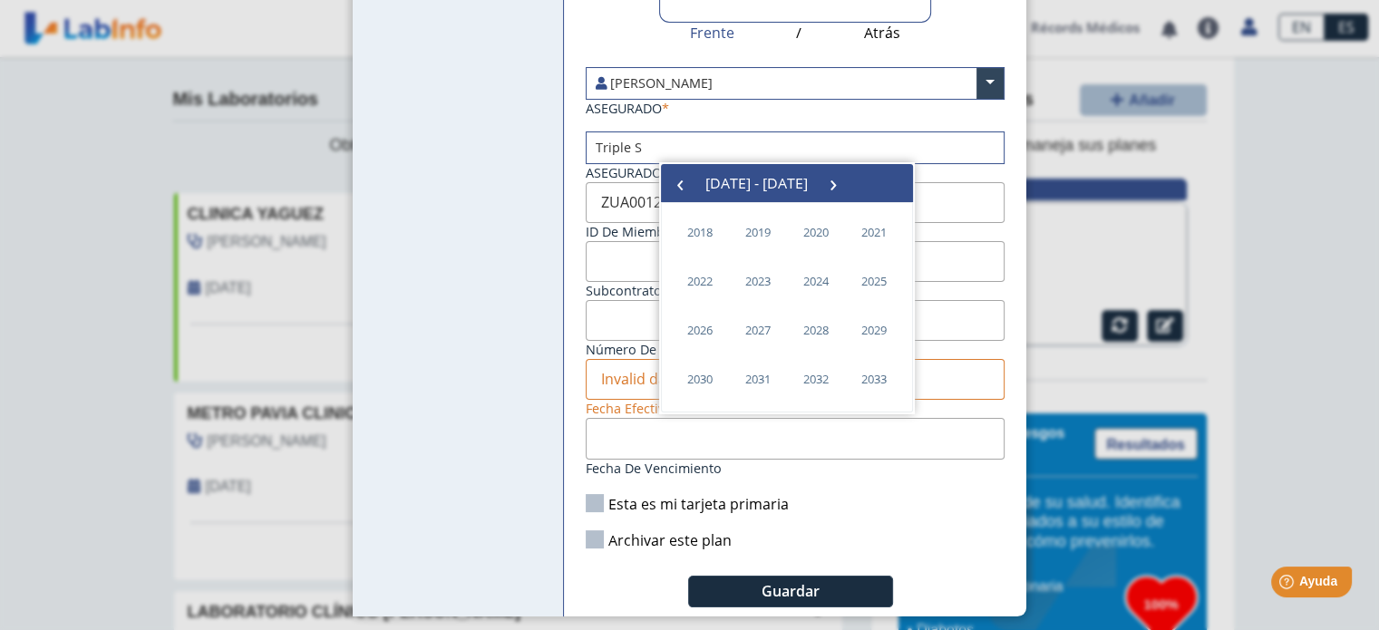
click at [878, 494] on div "Esta es mi tarjeta primaria" at bounding box center [795, 504] width 428 height 20
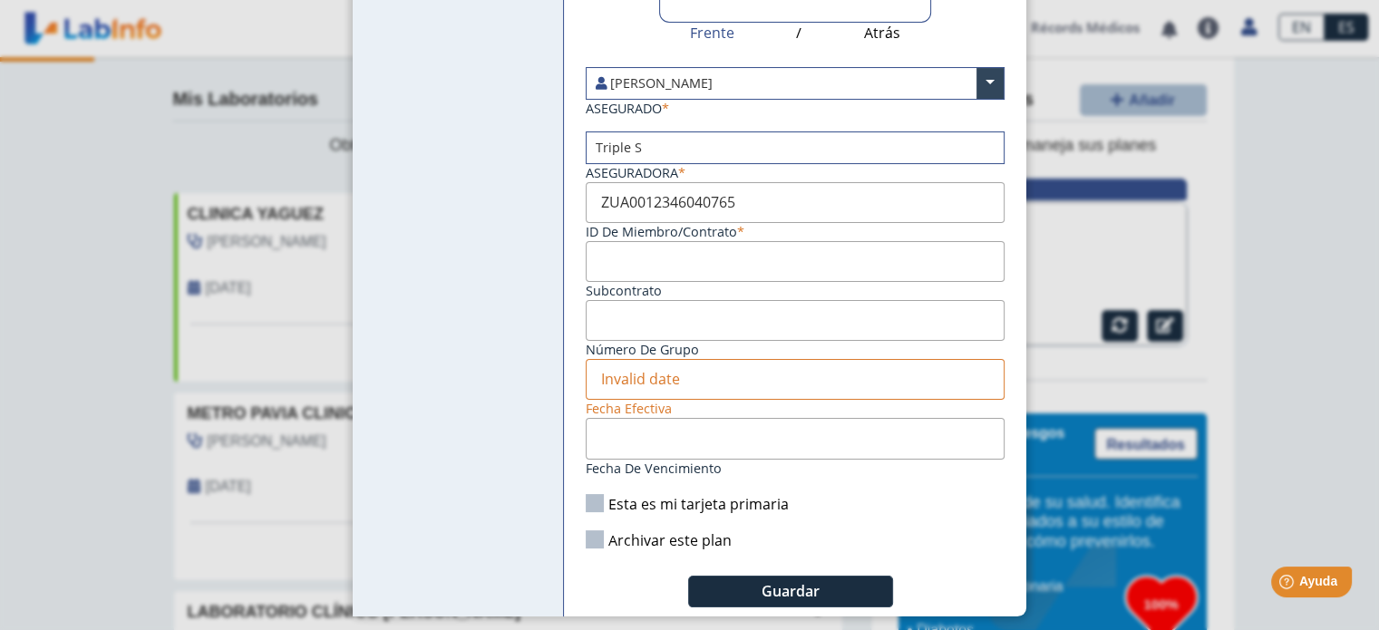
click at [620, 307] on input "Aseguradora" at bounding box center [795, 320] width 419 height 41
type input "SP0003500"
click at [619, 374] on input "Invalid date" at bounding box center [795, 379] width 419 height 41
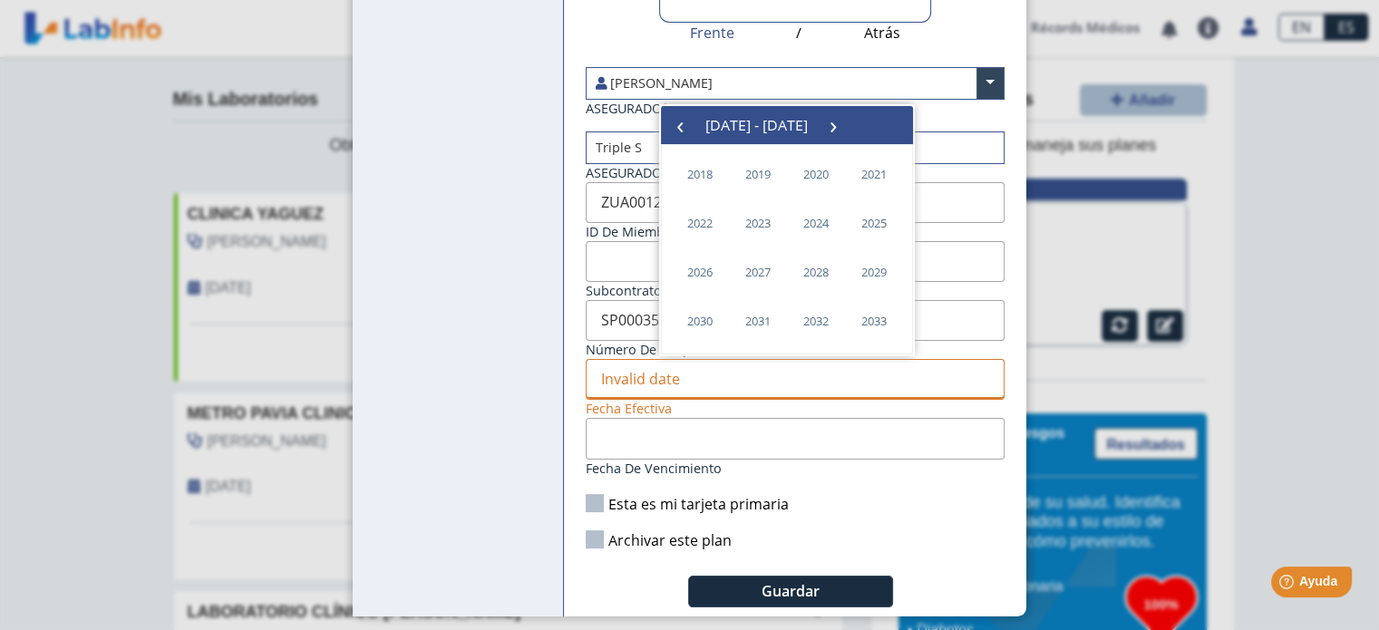
click at [607, 374] on input "Invalid date" at bounding box center [795, 379] width 419 height 41
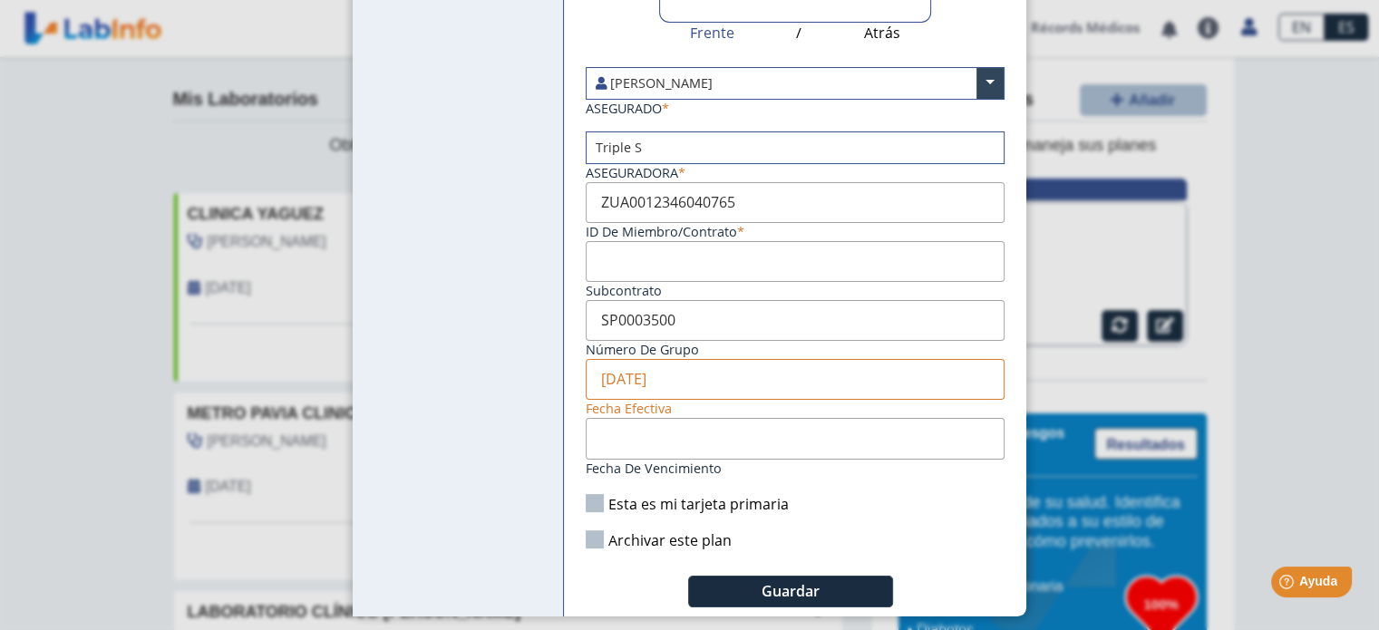
type input "[DATE]"
click at [655, 422] on input "Fecha de vencimiento" at bounding box center [795, 438] width 419 height 41
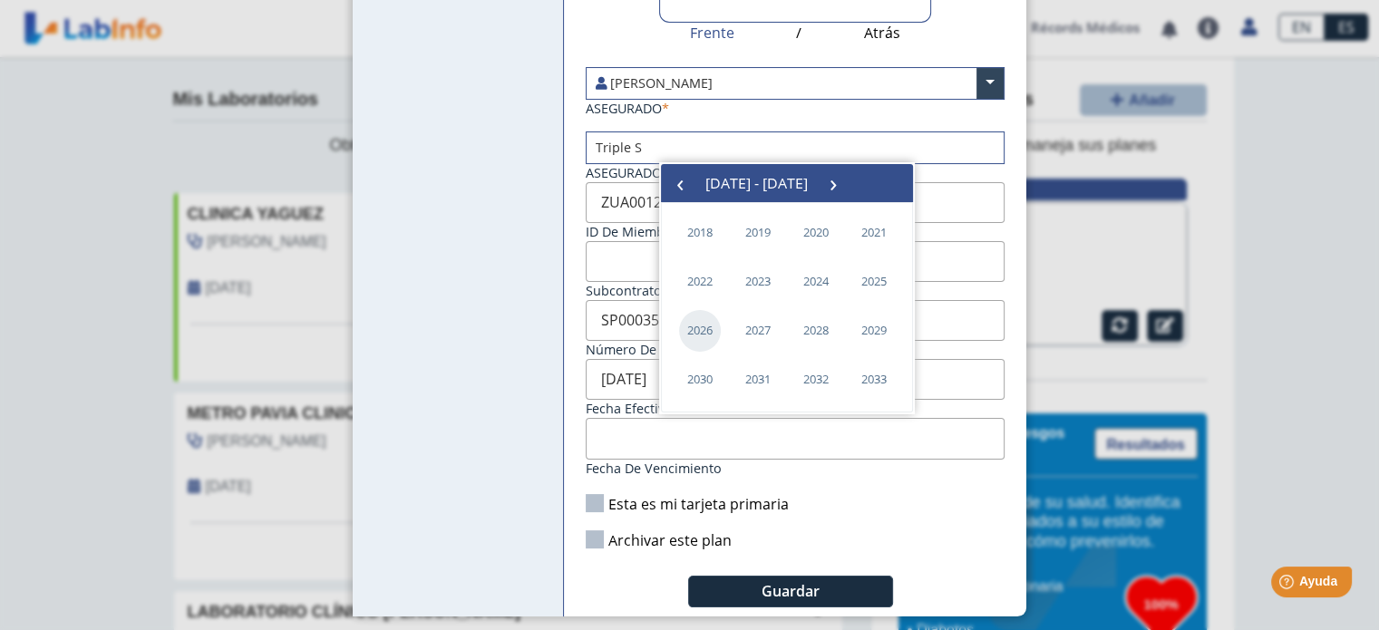
click at [695, 328] on span "2026" at bounding box center [700, 331] width 42 height 42
click at [861, 286] on span "June" at bounding box center [861, 282] width 84 height 29
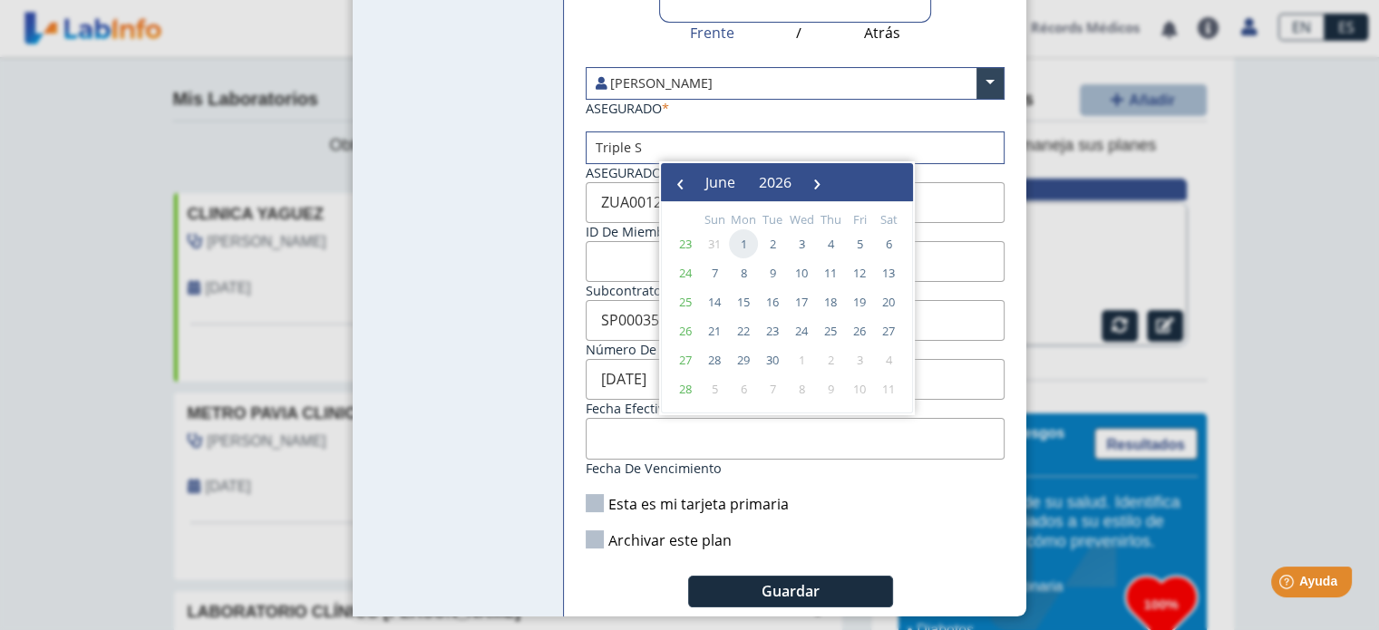
drag, startPoint x: 739, startPoint y: 242, endPoint x: 729, endPoint y: 249, distance: 12.3
click at [739, 241] on span "1" at bounding box center [743, 243] width 29 height 29
type input "[DATE]"
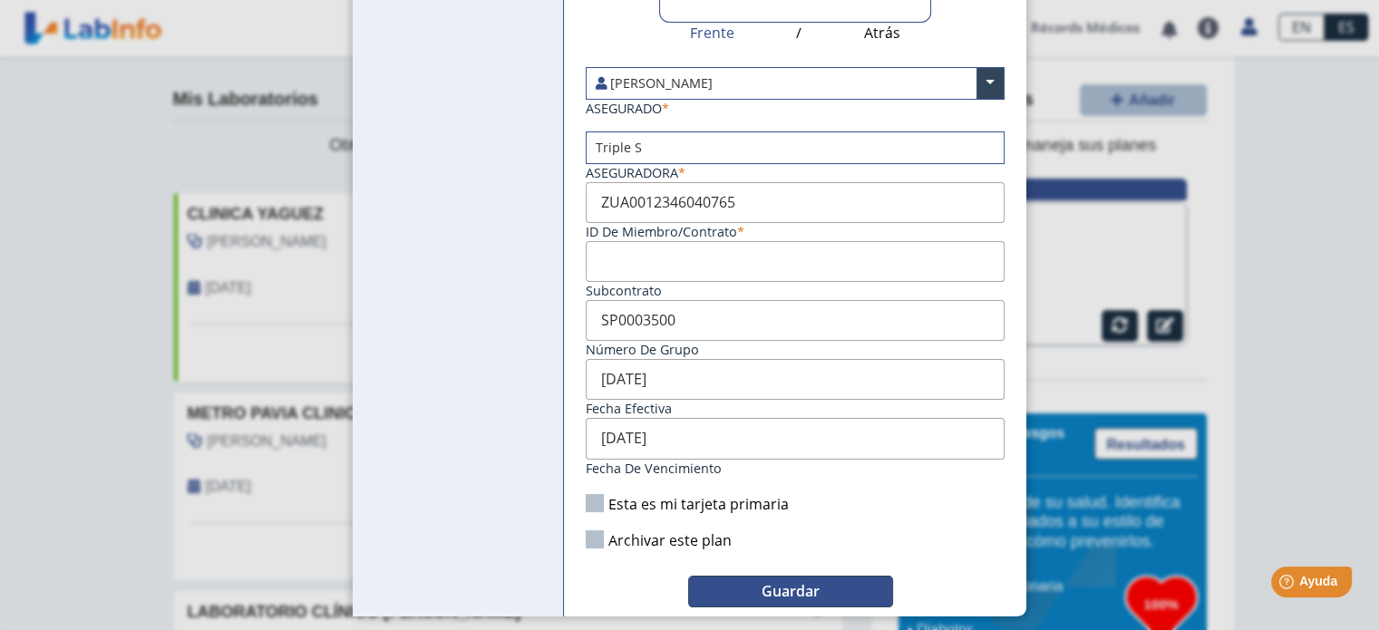
click at [791, 583] on span "Guardar" at bounding box center [791, 591] width 58 height 20
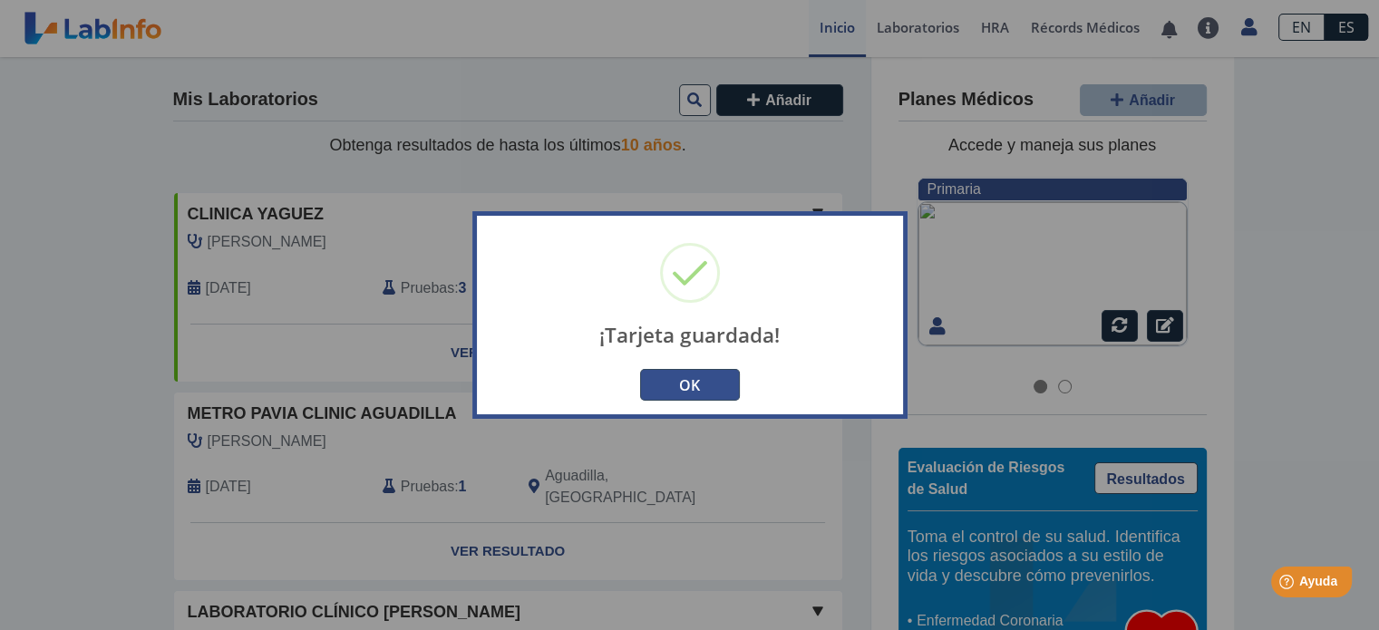
click at [693, 384] on button "OK" at bounding box center [690, 385] width 100 height 32
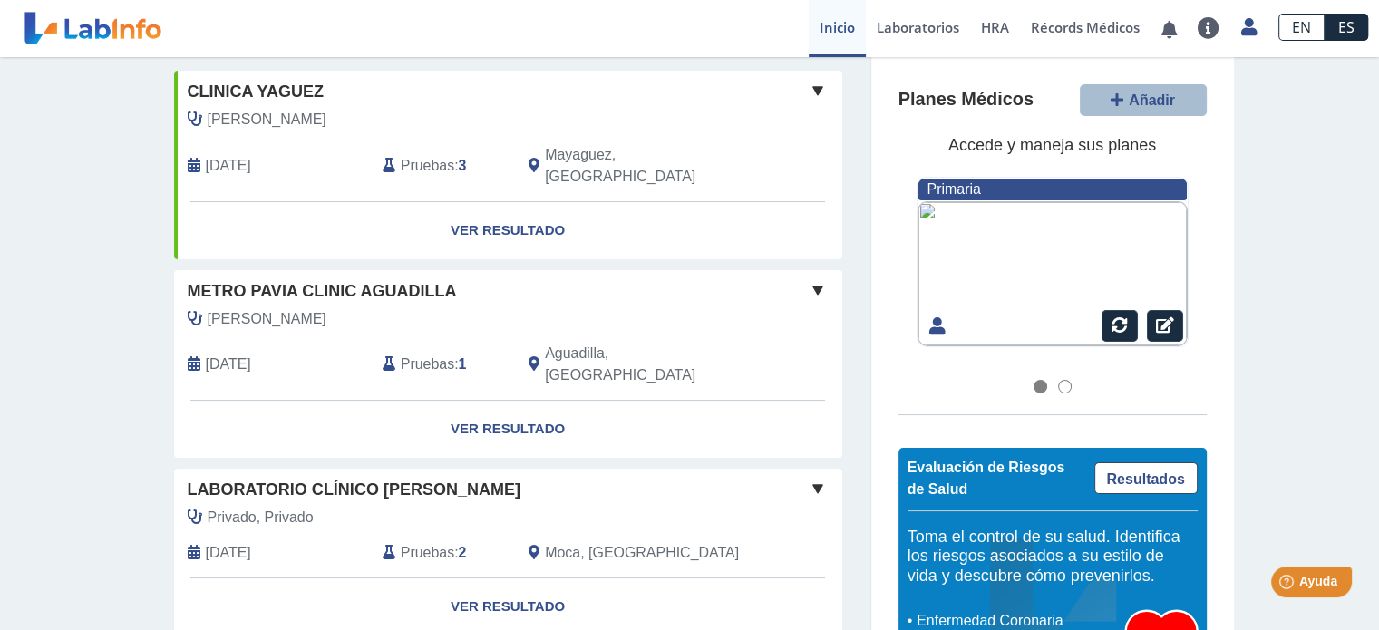
scroll to position [0, 0]
